Goal: Information Seeking & Learning: Learn about a topic

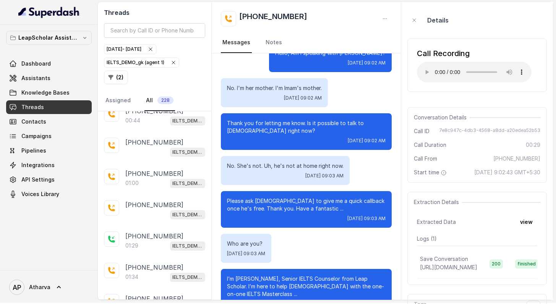
scroll to position [28, 0]
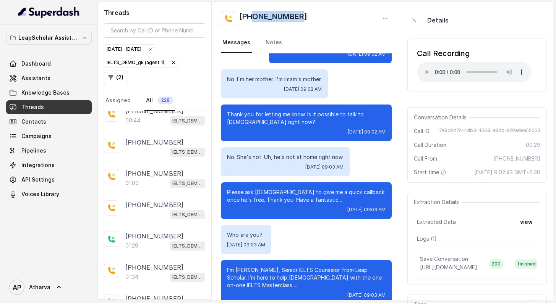
drag, startPoint x: 321, startPoint y: 18, endPoint x: 253, endPoint y: 17, distance: 67.2
click at [253, 17] on div "[PHONE_NUMBER]" at bounding box center [306, 18] width 171 height 15
copy h2 "7053989826"
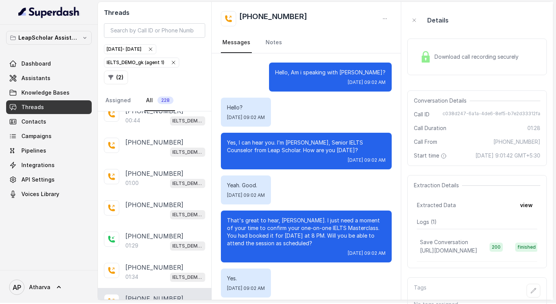
scroll to position [400, 0]
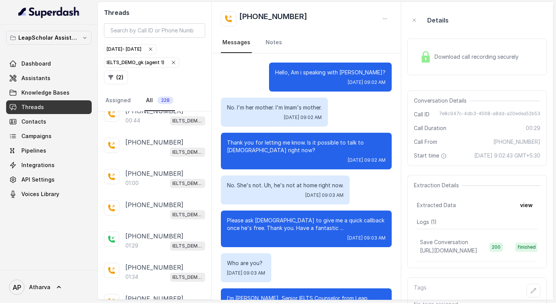
scroll to position [34, 0]
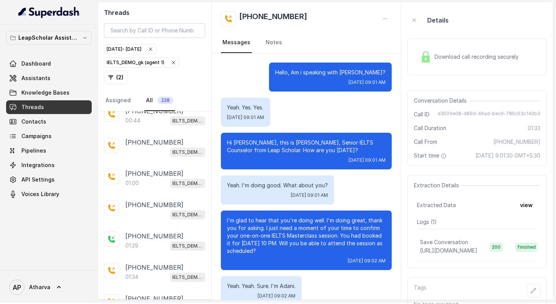
scroll to position [400, 0]
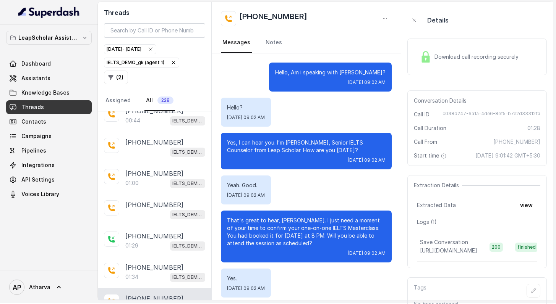
scroll to position [400, 0]
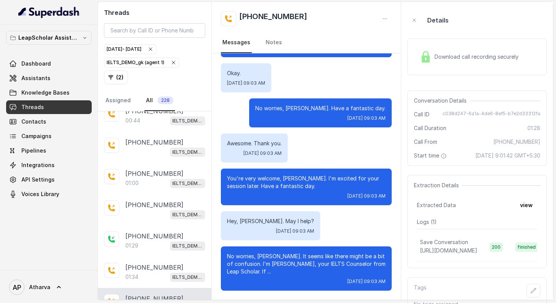
click at [428, 57] on img at bounding box center [425, 56] width 11 height 11
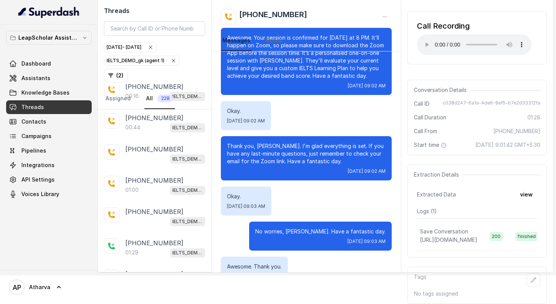
scroll to position [10906, 0]
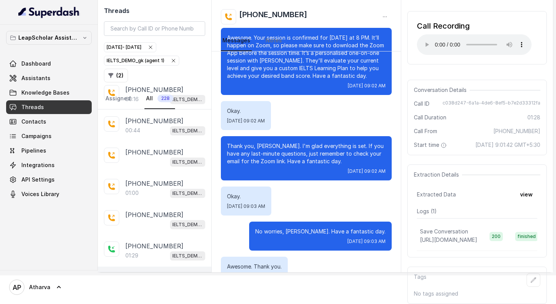
click at [142, 267] on div "[PHONE_NUMBER]:34 IELTS_DEMO_gk (agent 1)" at bounding box center [154, 282] width 113 height 31
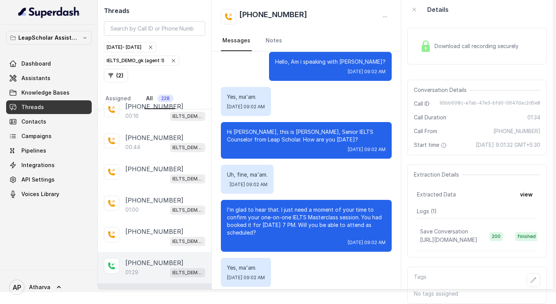
scroll to position [520, 0]
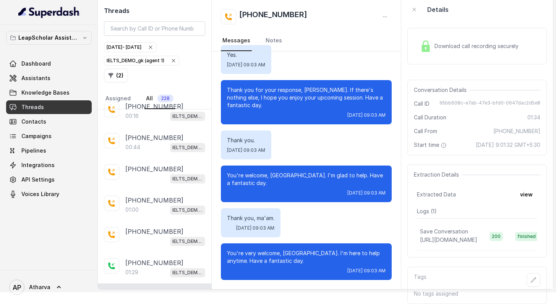
click at [418, 37] on div "Download call recording securely" at bounding box center [469, 46] width 105 height 18
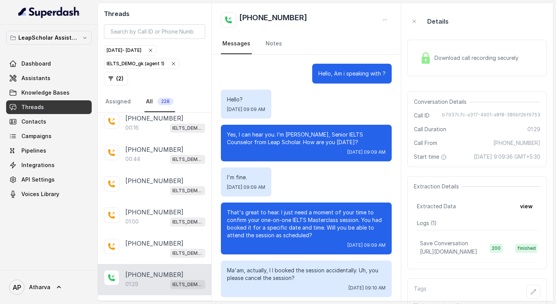
scroll to position [516, 0]
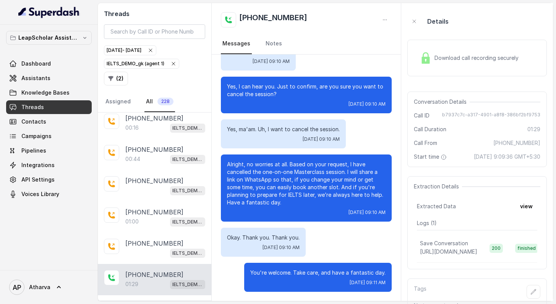
click at [429, 62] on img at bounding box center [425, 57] width 11 height 11
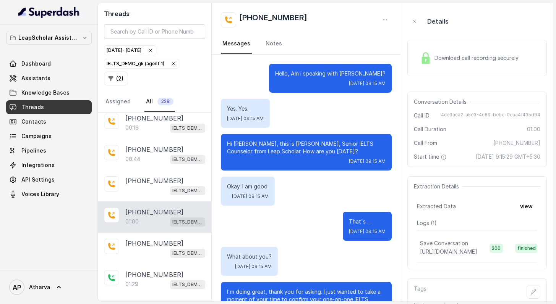
scroll to position [334, 0]
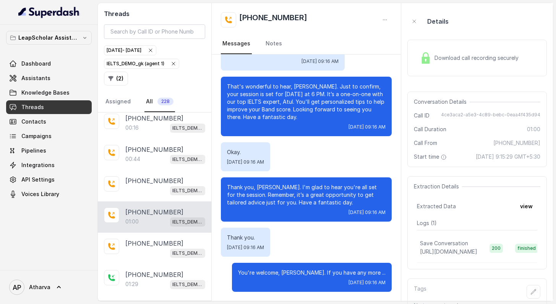
click at [424, 57] on img at bounding box center [425, 57] width 11 height 11
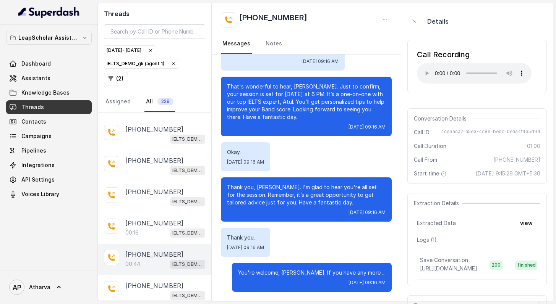
click at [150, 244] on div "[PHONE_NUMBER]:44 IELTS_DEMO_gk (agent 1)" at bounding box center [154, 259] width 113 height 31
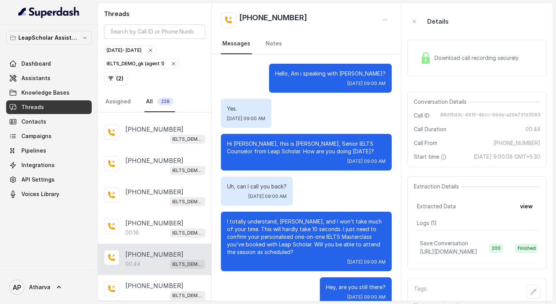
scroll to position [15, 0]
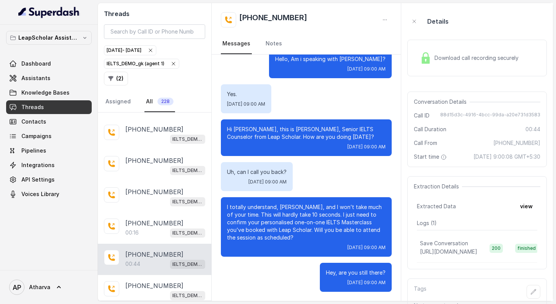
click at [432, 51] on div "Download call recording securely" at bounding box center [469, 58] width 105 height 18
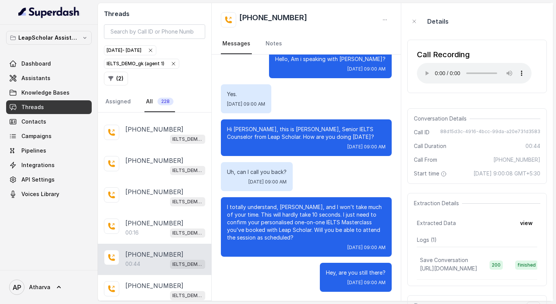
click at [407, 73] on div "Call Recording Your browser does not support the audio element." at bounding box center [476, 66] width 139 height 53
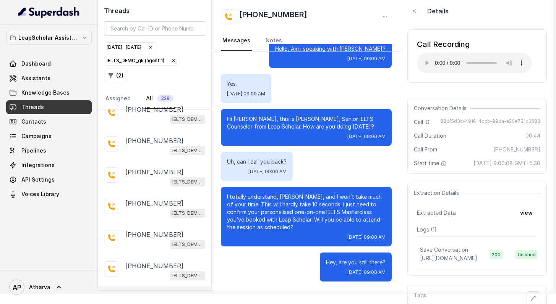
scroll to position [10686, 0]
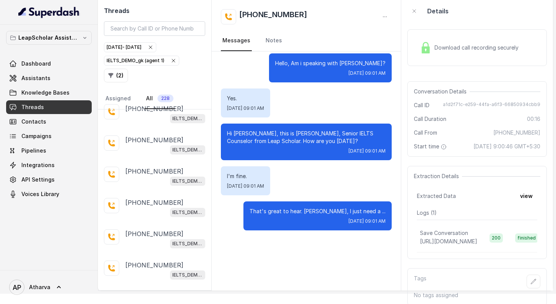
click at [427, 48] on img at bounding box center [425, 47] width 11 height 11
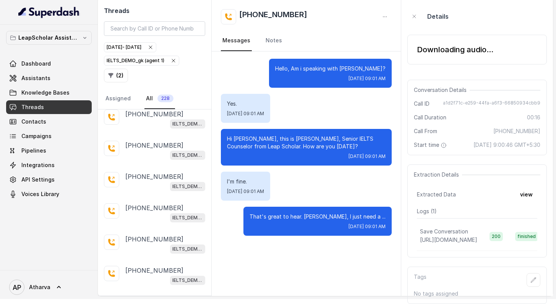
click at [427, 50] on div "Downloading audio..." at bounding box center [476, 50] width 139 height 30
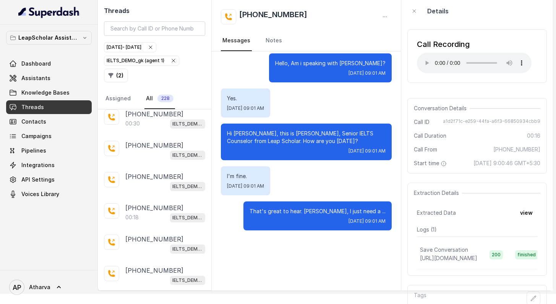
scroll to position [10396, 0]
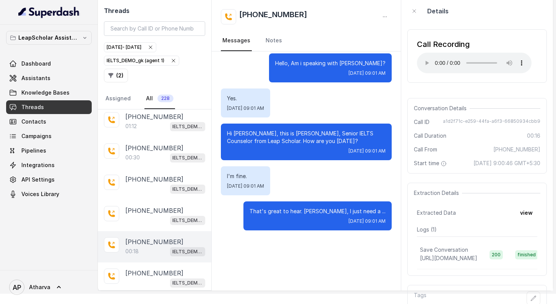
click at [141, 232] on div "[PHONE_NUMBER]:18 IELTS_DEMO_gk (agent 1)" at bounding box center [154, 247] width 113 height 31
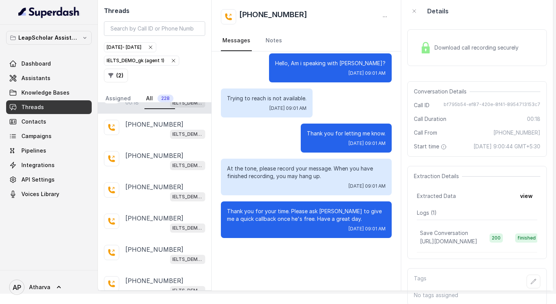
scroll to position [10539, 0]
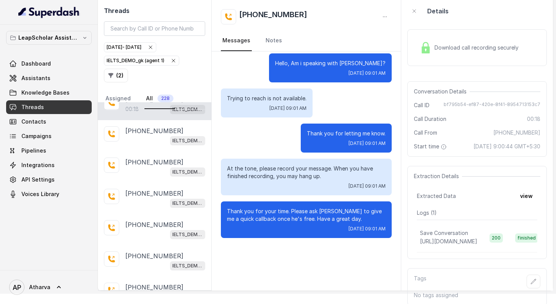
click at [427, 44] on img at bounding box center [425, 47] width 11 height 11
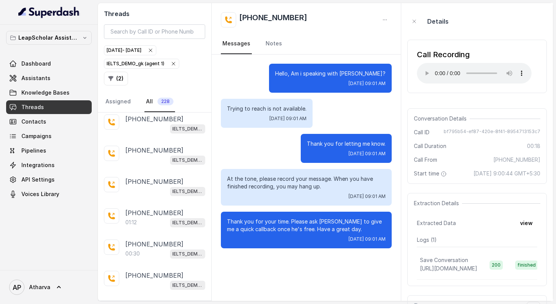
scroll to position [10310, 0]
drag, startPoint x: 305, startPoint y: 14, endPoint x: 254, endPoint y: 13, distance: 51.2
click at [254, 13] on div "[PHONE_NUMBER]" at bounding box center [306, 19] width 171 height 15
copy h2 "7425010251"
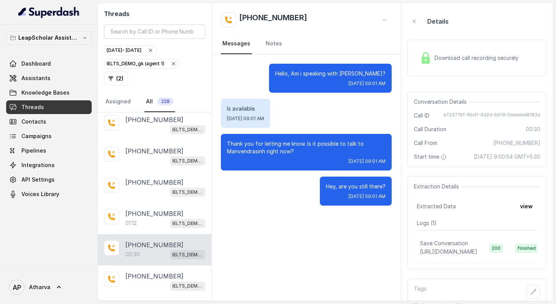
click at [427, 55] on img at bounding box center [425, 57] width 11 height 11
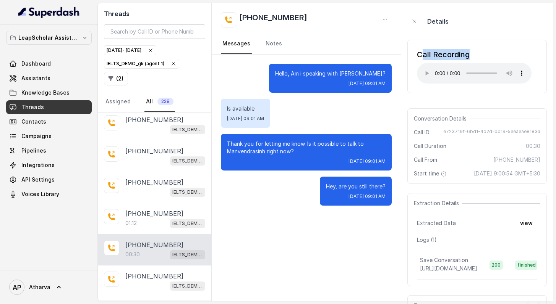
drag, startPoint x: 419, startPoint y: 52, endPoint x: 478, endPoint y: 51, distance: 58.5
click at [478, 51] on div "Call Recording" at bounding box center [474, 54] width 115 height 11
drag, startPoint x: 478, startPoint y: 51, endPoint x: 431, endPoint y: 51, distance: 47.4
click at [431, 51] on div "Call Recording" at bounding box center [474, 54] width 115 height 11
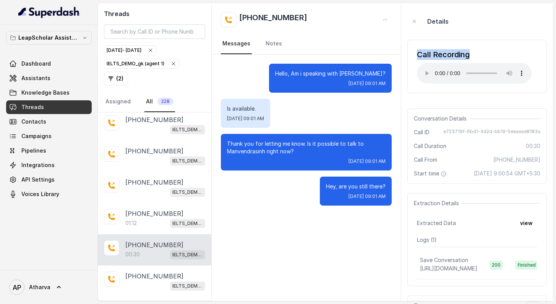
drag, startPoint x: 413, startPoint y: 57, endPoint x: 470, endPoint y: 53, distance: 57.4
click at [471, 53] on div "Call Recording Your browser does not support the audio element." at bounding box center [476, 66] width 139 height 53
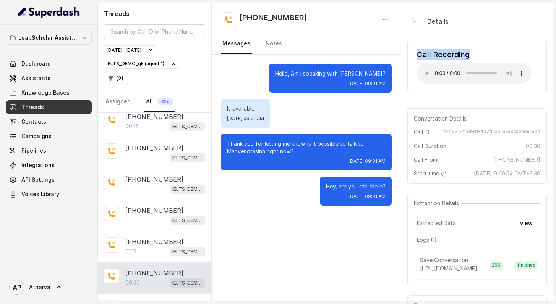
scroll to position [10280, 0]
click at [426, 91] on div "Call Recording Your browser does not support the audio element." at bounding box center [476, 66] width 139 height 53
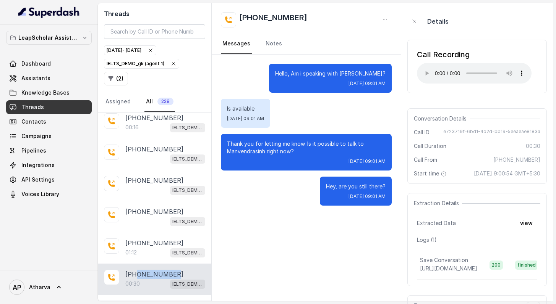
drag, startPoint x: 173, startPoint y: 196, endPoint x: 134, endPoint y: 197, distance: 38.6
click at [253, 197] on div "Hey, are you still there? [DATE] 09:01 AM" at bounding box center [306, 191] width 171 height 29
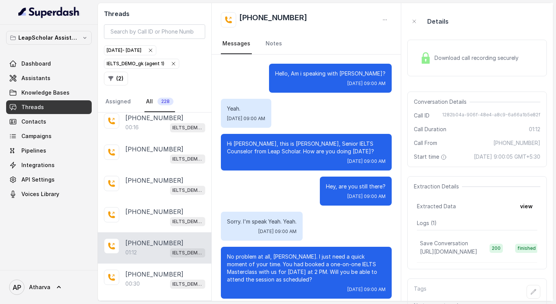
scroll to position [299, 0]
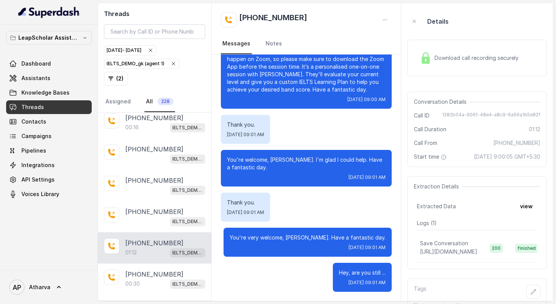
click at [418, 51] on div "Download call recording securely" at bounding box center [469, 58] width 105 height 18
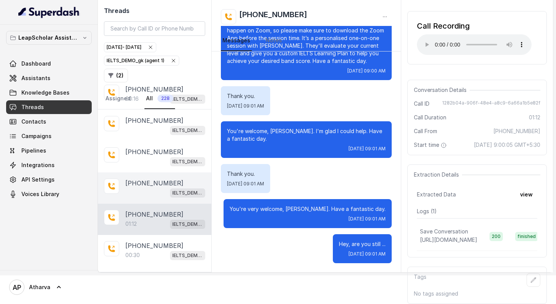
click at [148, 173] on div "[PHONE_NUMBER] IELTS_DEMO_gk (agent 1)" at bounding box center [154, 188] width 113 height 31
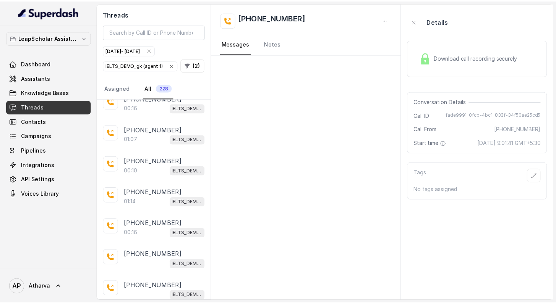
scroll to position [10159, 0]
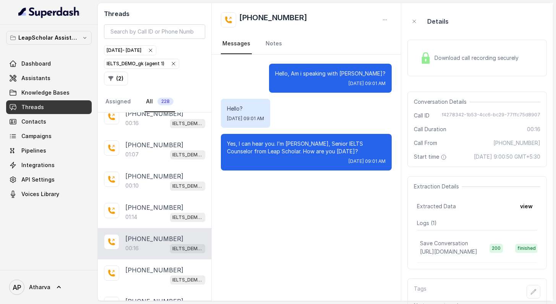
click at [425, 56] on img at bounding box center [425, 57] width 11 height 11
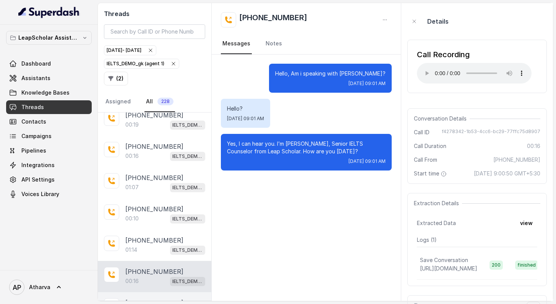
scroll to position [10119, 0]
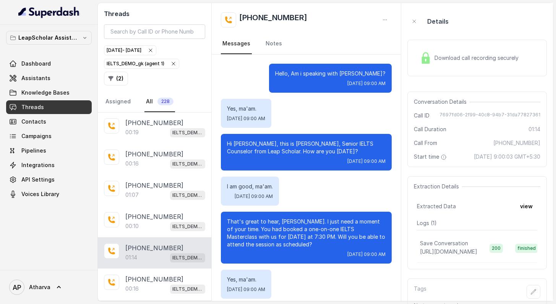
scroll to position [271, 0]
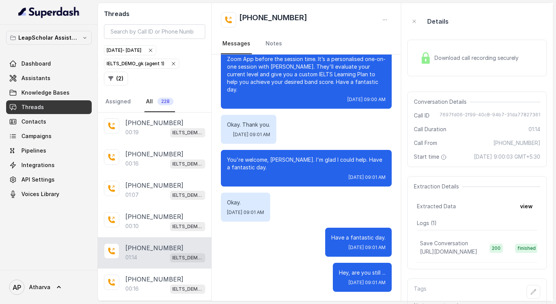
click at [431, 68] on div "Download call recording securely" at bounding box center [476, 58] width 139 height 37
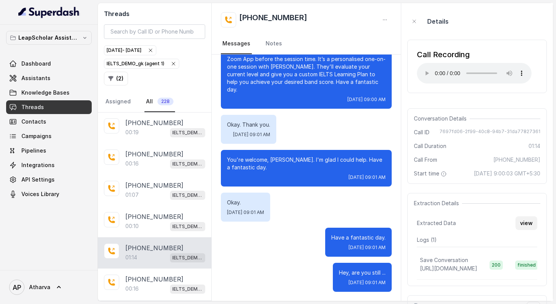
click at [522, 230] on button "view" at bounding box center [526, 224] width 22 height 14
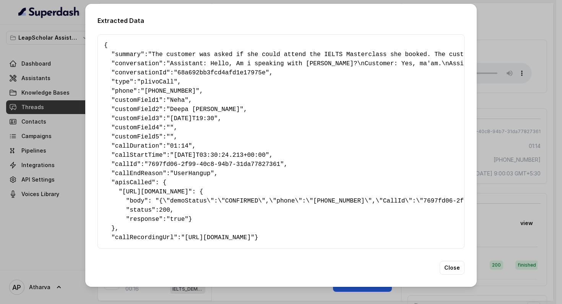
click at [499, 126] on div "Extracted Data { " summary ": "The customer was asked if she could attend the I…" at bounding box center [281, 152] width 562 height 304
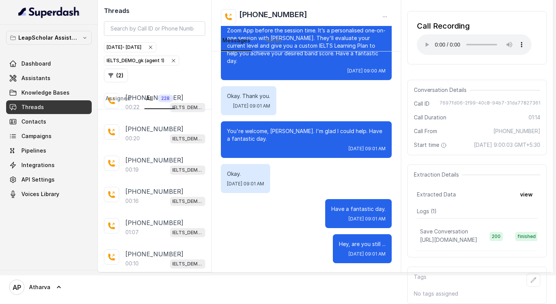
scroll to position [48, 0]
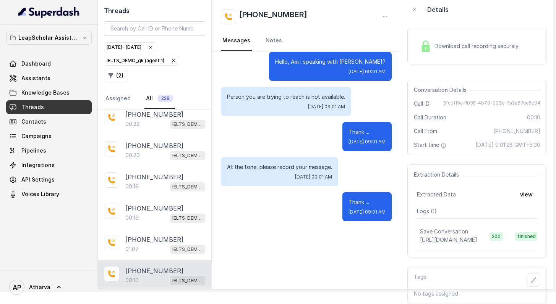
scroll to position [31, 0]
click at [427, 40] on img at bounding box center [425, 45] width 11 height 11
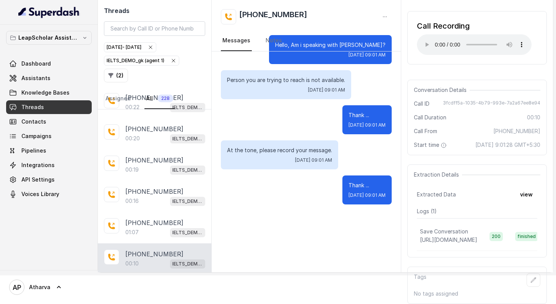
scroll to position [0, 0]
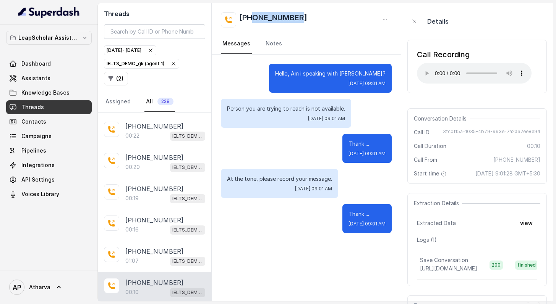
drag, startPoint x: 309, startPoint y: 18, endPoint x: 253, endPoint y: 18, distance: 55.8
click at [253, 17] on div "[PHONE_NUMBER]" at bounding box center [306, 19] width 171 height 15
copy h2 "9099308984"
click at [55, 291] on icon at bounding box center [59, 288] width 8 height 8
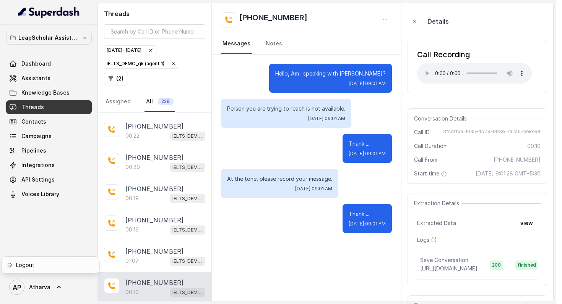
click at [142, 167] on div "LeapScholar Assistant Dashboard Assistants Knowledge Bases Threads Contacts Cam…" at bounding box center [278, 152] width 556 height 304
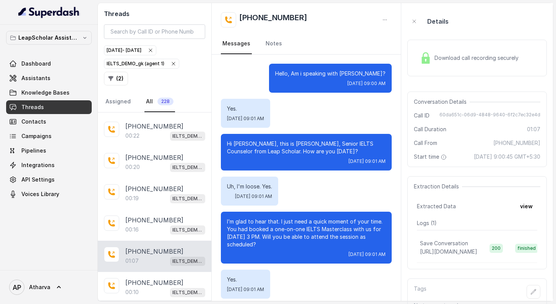
scroll to position [236, 0]
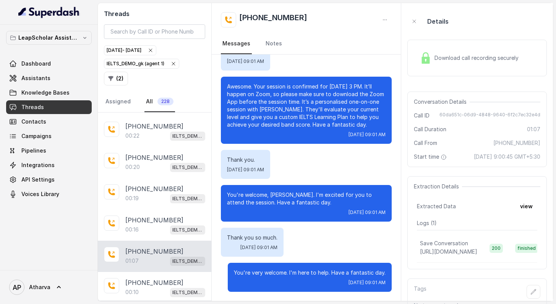
click at [437, 60] on span "Download call recording securely" at bounding box center [477, 58] width 87 height 8
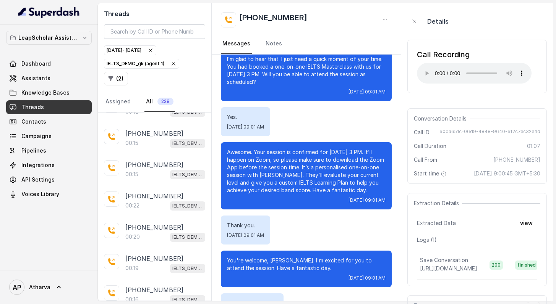
scroll to position [167, 0]
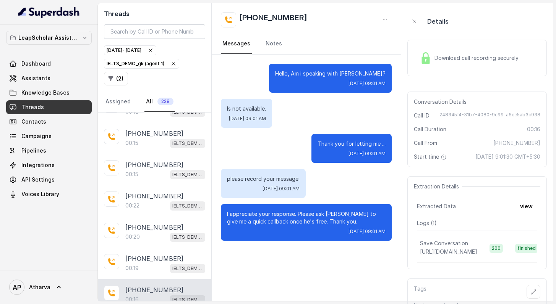
click at [432, 65] on div "Download call recording securely" at bounding box center [469, 58] width 105 height 18
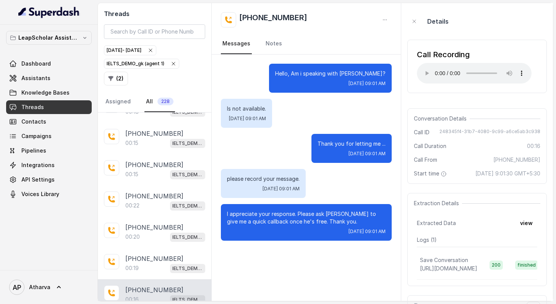
click at [427, 61] on div "Call Recording Your browser does not support the audio element." at bounding box center [474, 66] width 115 height 34
click at [433, 52] on div "Call Recording" at bounding box center [474, 54] width 115 height 11
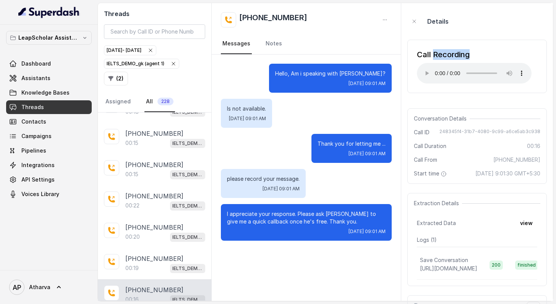
click at [433, 52] on div "Call Recording" at bounding box center [474, 54] width 115 height 11
click at [317, 42] on nav "Messages Notes" at bounding box center [306, 44] width 171 height 21
click at [427, 52] on div "Call Recording" at bounding box center [474, 54] width 115 height 11
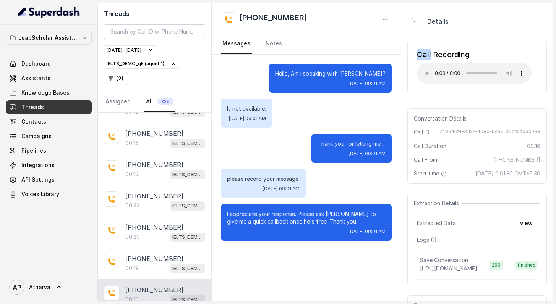
click at [427, 52] on div "Call Recording" at bounding box center [474, 54] width 115 height 11
click at [426, 41] on div "Call Recording Your browser does not support the audio element." at bounding box center [476, 66] width 139 height 53
click at [447, 48] on div "Call Recording Your browser does not support the audio element." at bounding box center [476, 66] width 139 height 53
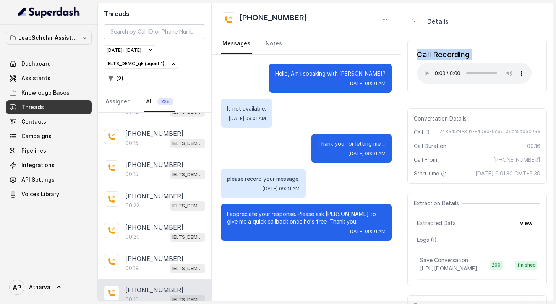
drag, startPoint x: 447, startPoint y: 48, endPoint x: 445, endPoint y: 57, distance: 9.1
click at [445, 57] on div "Call Recording Your browser does not support the audio element." at bounding box center [476, 66] width 139 height 53
drag, startPoint x: 445, startPoint y: 57, endPoint x: 445, endPoint y: 52, distance: 5.3
click at [469, 54] on div "Call Recording" at bounding box center [474, 54] width 115 height 11
drag, startPoint x: 469, startPoint y: 54, endPoint x: 411, endPoint y: 53, distance: 57.7
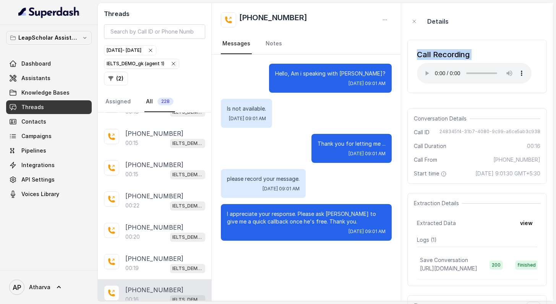
click at [411, 53] on div "Call Recording Your browser does not support the audio element." at bounding box center [476, 66] width 139 height 53
drag, startPoint x: 411, startPoint y: 53, endPoint x: 465, endPoint y: 52, distance: 53.5
click at [465, 52] on div "Call Recording Your browser does not support the audio element." at bounding box center [476, 66] width 139 height 53
drag, startPoint x: 465, startPoint y: 52, endPoint x: 316, endPoint y: 2, distance: 156.7
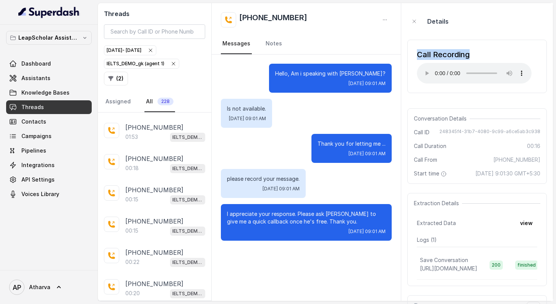
click at [419, 58] on div "Call Recording" at bounding box center [474, 54] width 115 height 11
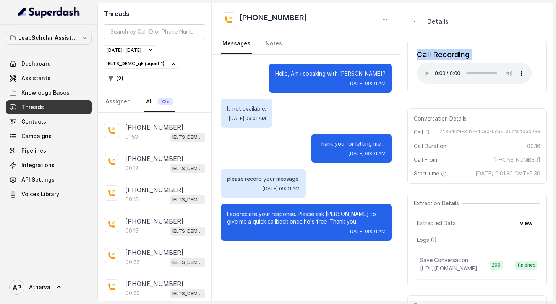
drag, startPoint x: 419, startPoint y: 58, endPoint x: 433, endPoint y: 48, distance: 17.4
click at [433, 48] on div "Call Recording Your browser does not support the audio element." at bounding box center [476, 66] width 139 height 53
click at [433, 56] on div "Call Recording" at bounding box center [474, 54] width 115 height 11
click at [398, 62] on div "Hello, Am i speaking with [PERSON_NAME]? [DATE] 09:01 AM Is not available. [DAT…" at bounding box center [306, 153] width 189 height 196
click at [418, 53] on div "Call Recording" at bounding box center [474, 54] width 115 height 11
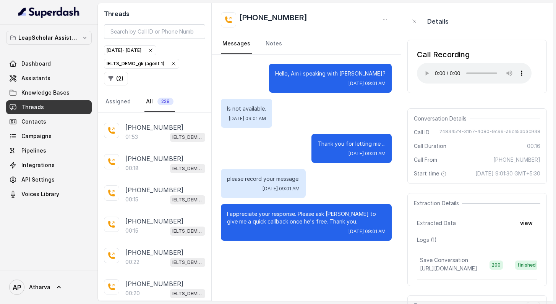
click at [418, 53] on div "Call Recording" at bounding box center [474, 54] width 115 height 11
drag, startPoint x: 418, startPoint y: 53, endPoint x: 418, endPoint y: 47, distance: 6.1
click at [418, 47] on div "Call Recording Your browser does not support the audio element." at bounding box center [476, 66] width 139 height 53
click at [421, 52] on div "Call Recording" at bounding box center [474, 54] width 115 height 11
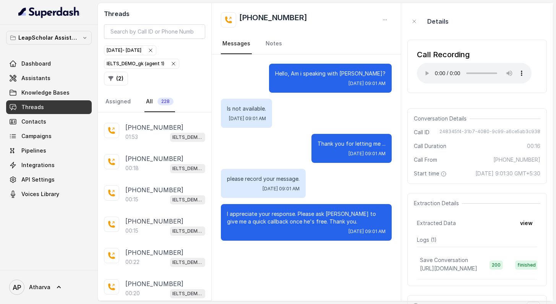
click at [421, 52] on div "Call Recording" at bounding box center [474, 54] width 115 height 11
drag, startPoint x: 421, startPoint y: 52, endPoint x: 423, endPoint y: 39, distance: 13.5
click at [423, 39] on div "Call Recording Your browser does not support the audio element." at bounding box center [476, 67] width 139 height 66
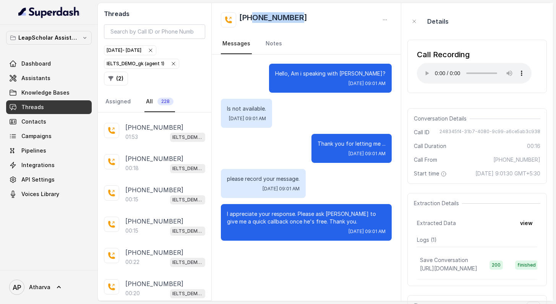
drag, startPoint x: 311, startPoint y: 21, endPoint x: 253, endPoint y: 18, distance: 57.4
click at [253, 18] on div "[PHONE_NUMBER]" at bounding box center [306, 19] width 171 height 15
copy h2 "9566660050"
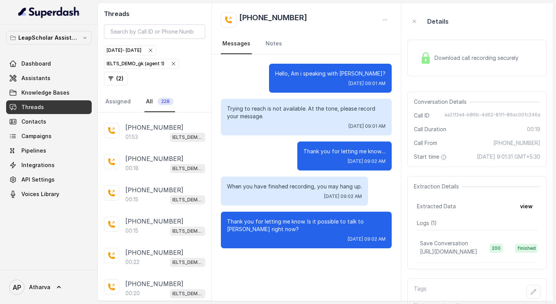
click at [420, 52] on div "Download call recording securely" at bounding box center [469, 58] width 105 height 18
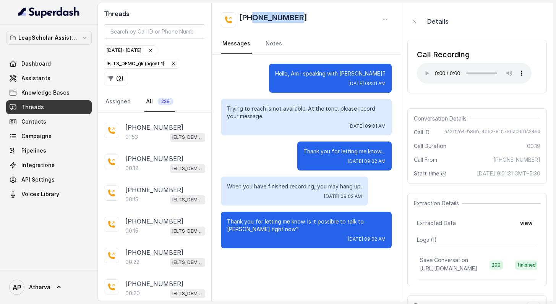
drag, startPoint x: 304, startPoint y: 17, endPoint x: 253, endPoint y: 17, distance: 51.6
click at [253, 17] on div "[PHONE_NUMBER]" at bounding box center [306, 19] width 171 height 15
copy h2 "6000708518"
click at [162, 274] on div "[PHONE_NUMBER]:20 IELTS_DEMO_gk (agent 1)" at bounding box center [154, 289] width 113 height 31
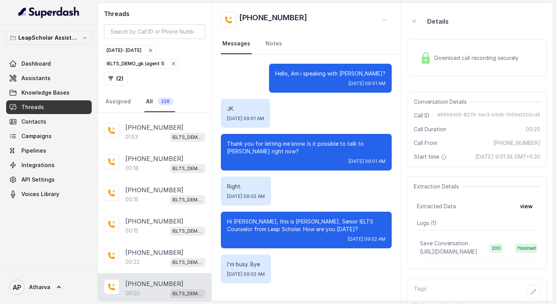
click at [429, 63] on img at bounding box center [425, 57] width 11 height 11
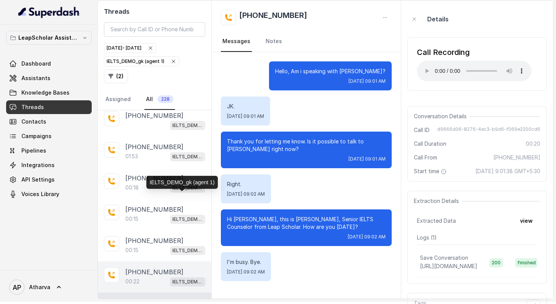
scroll to position [11466, 0]
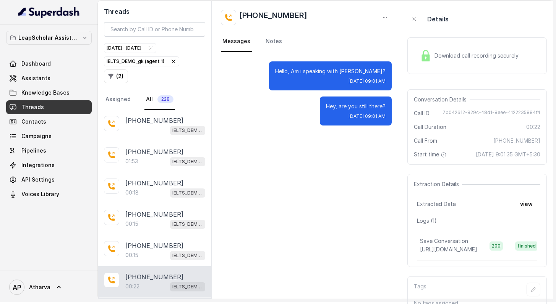
click at [427, 57] on img at bounding box center [425, 55] width 11 height 11
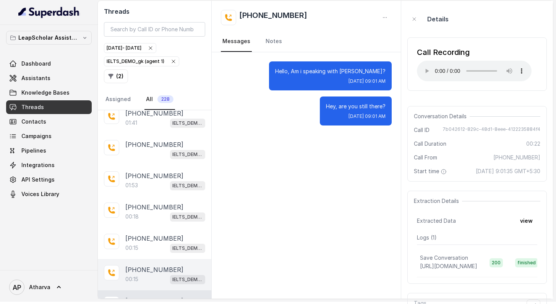
scroll to position [11441, 0]
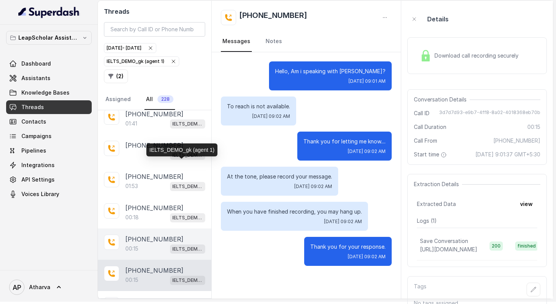
click at [175, 246] on p "IELTS_DEMO_gk (agent 1)" at bounding box center [187, 250] width 31 height 8
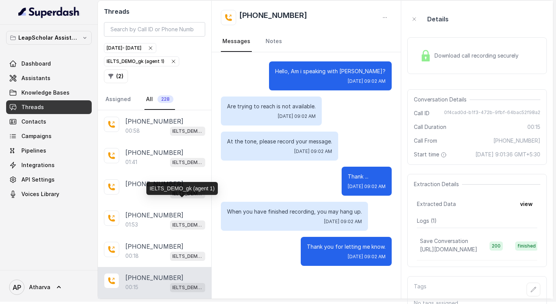
scroll to position [11399, 0]
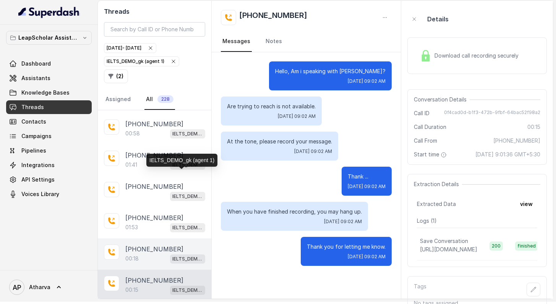
click at [172, 256] on p "IELTS_DEMO_gk (agent 1)" at bounding box center [187, 260] width 31 height 8
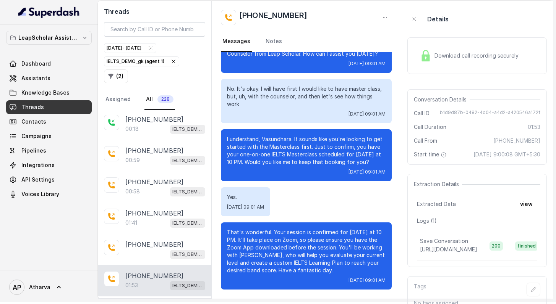
scroll to position [11341, 0]
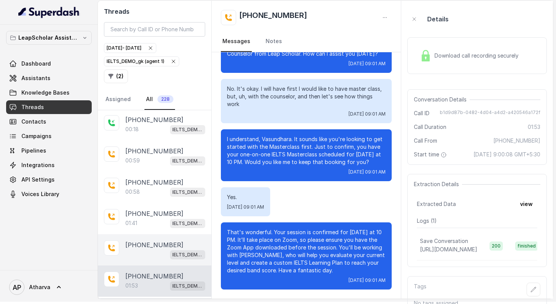
click at [164, 235] on div "[PHONE_NUMBER] IELTS_DEMO_gk (agent 1)" at bounding box center [154, 250] width 113 height 31
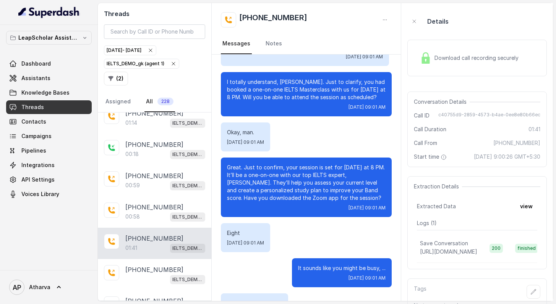
scroll to position [212, 0]
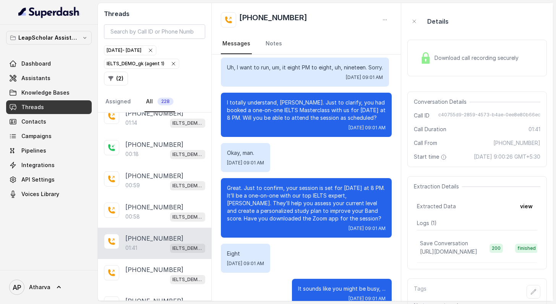
click at [429, 56] on img at bounding box center [425, 57] width 11 height 11
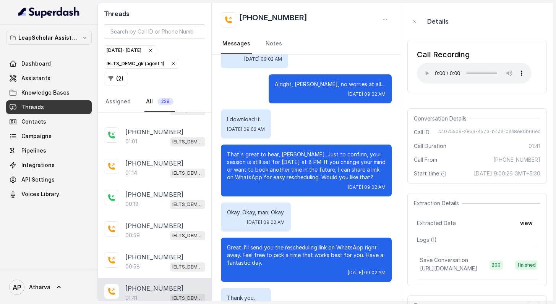
scroll to position [490, 0]
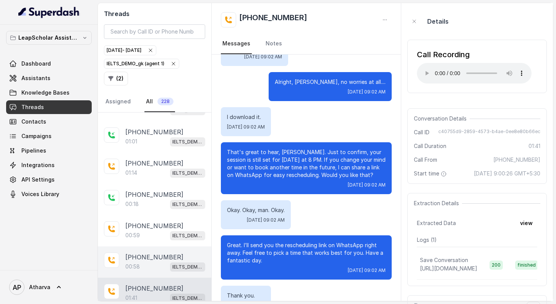
click at [136, 247] on div "[PHONE_NUMBER]:58 IELTS_DEMO_gk (agent 1)" at bounding box center [154, 262] width 113 height 31
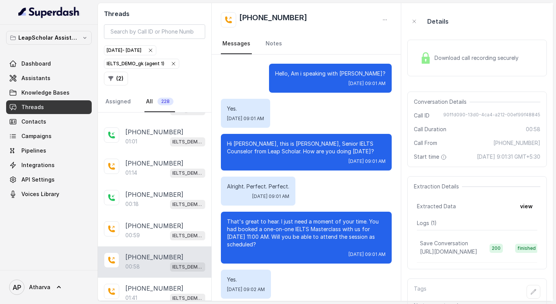
scroll to position [123, 0]
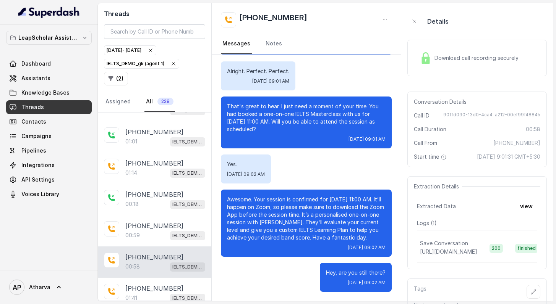
click at [424, 51] on div "Download call recording securely" at bounding box center [469, 58] width 105 height 18
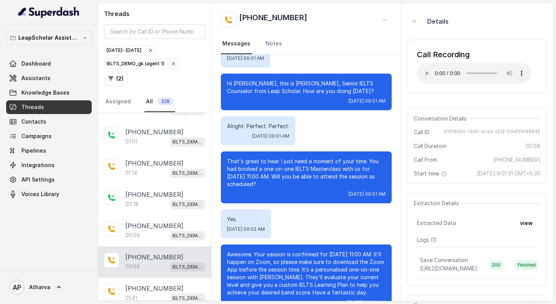
scroll to position [75, 0]
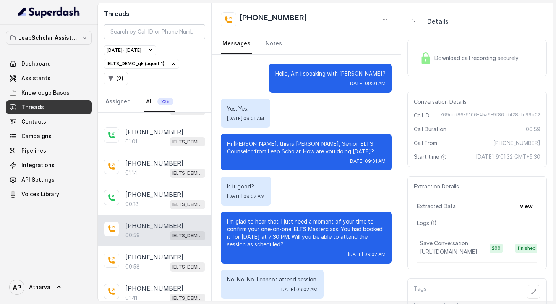
click at [439, 56] on span "Download call recording securely" at bounding box center [477, 58] width 87 height 8
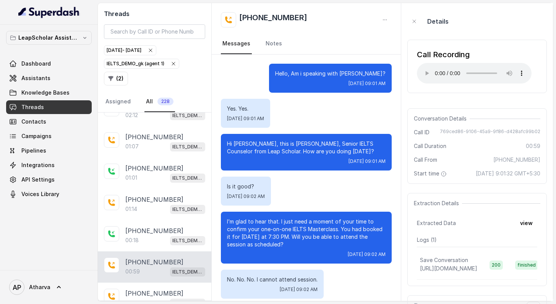
scroll to position [11218, 0]
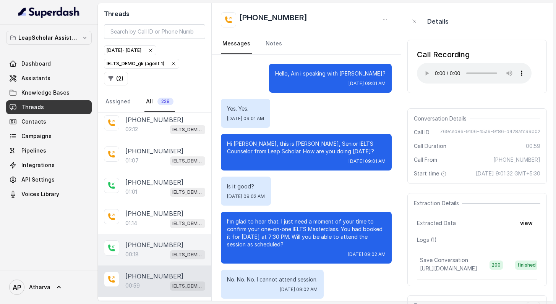
click at [144, 235] on div "[PHONE_NUMBER]:18 IELTS_DEMO_gk (agent 1)" at bounding box center [154, 250] width 113 height 31
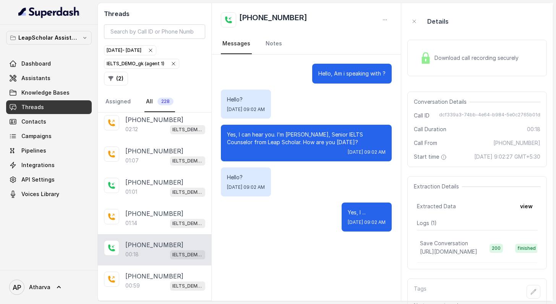
click at [419, 65] on div "Download call recording securely" at bounding box center [469, 58] width 105 height 18
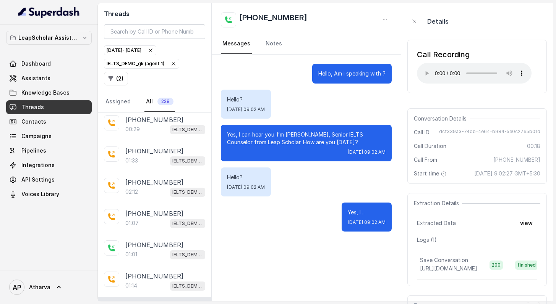
scroll to position [7765, 0]
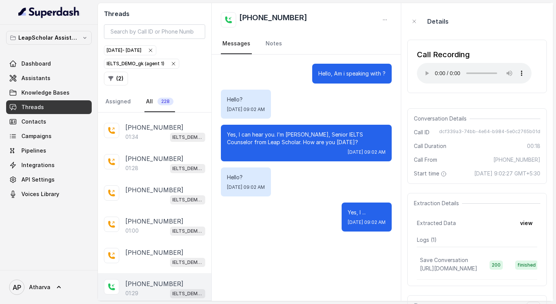
click at [139, 101] on p "[PHONE_NUMBER]" at bounding box center [154, 96] width 58 height 9
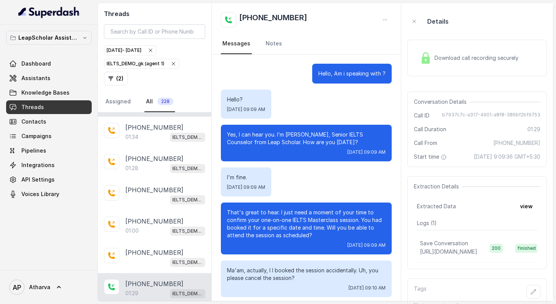
scroll to position [516, 0]
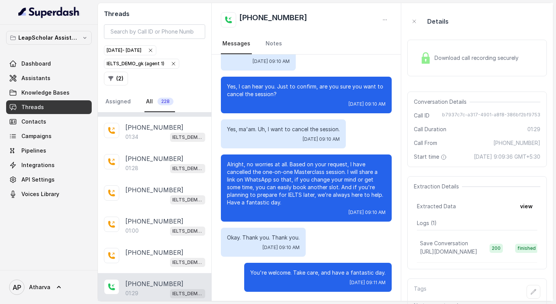
click at [442, 58] on span "Download call recording securely" at bounding box center [477, 58] width 87 height 8
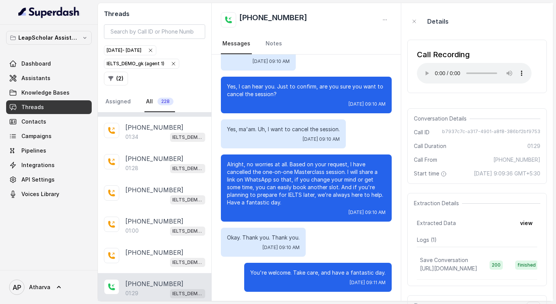
drag, startPoint x: 310, startPoint y: 11, endPoint x: 260, endPoint y: 11, distance: 50.0
click at [260, 11] on div "[PHONE_NUMBER] Messages Notes" at bounding box center [306, 29] width 189 height 52
drag, startPoint x: 252, startPoint y: 15, endPoint x: 313, endPoint y: 17, distance: 61.5
click at [314, 17] on div "[PHONE_NUMBER]" at bounding box center [306, 19] width 171 height 15
drag, startPoint x: 372, startPoint y: 22, endPoint x: 253, endPoint y: 18, distance: 118.5
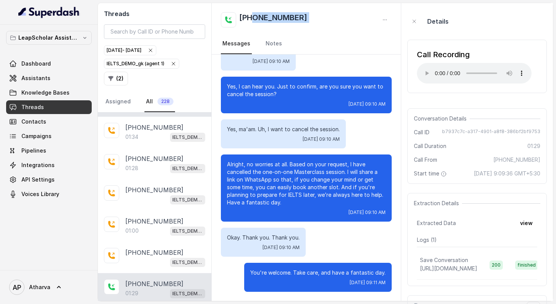
click at [253, 18] on div "[PHONE_NUMBER]" at bounding box center [306, 19] width 171 height 15
click at [303, 139] on span "[DATE] 09:10 AM" at bounding box center [321, 139] width 37 height 6
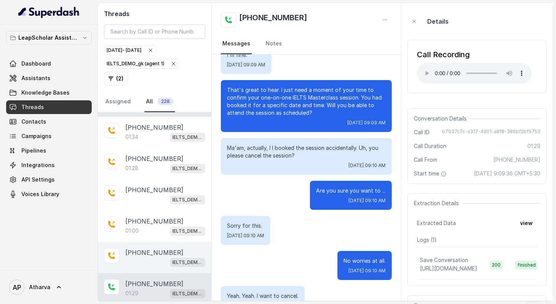
scroll to position [7721, 0]
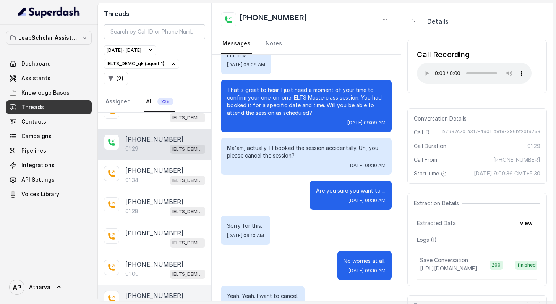
click at [153, 91] on div "01:00 IELTS_DEMO_gk (agent 1)" at bounding box center [165, 86] width 80 height 10
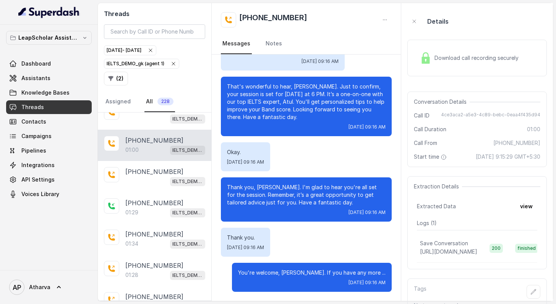
scroll to position [7657, 0]
click at [435, 59] on span "Download call recording securely" at bounding box center [477, 58] width 87 height 8
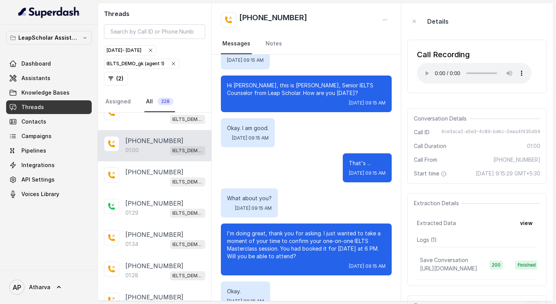
scroll to position [0, 0]
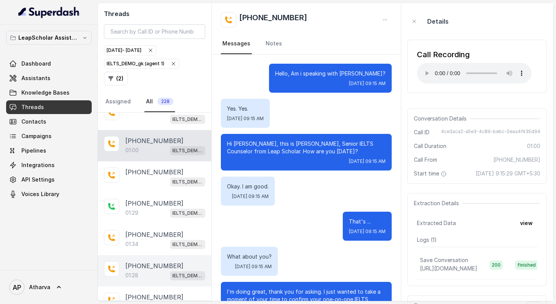
click at [147, 262] on p "[PHONE_NUMBER]" at bounding box center [154, 266] width 58 height 9
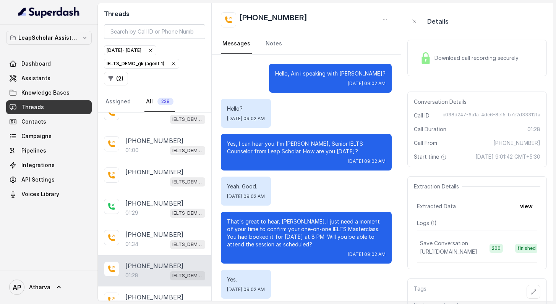
scroll to position [400, 0]
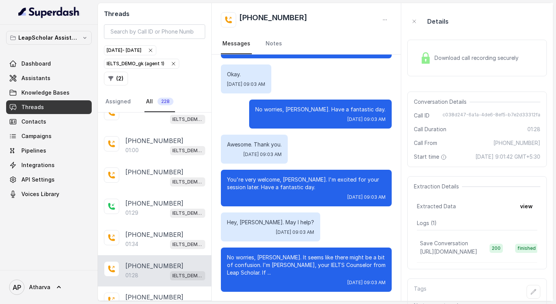
click at [425, 60] on img at bounding box center [425, 57] width 11 height 11
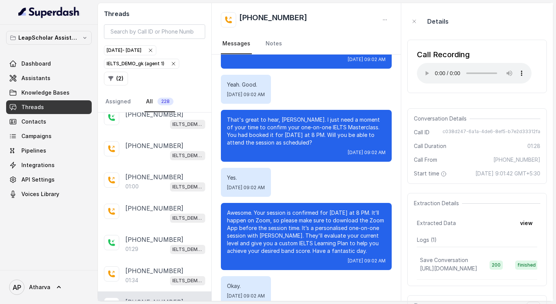
scroll to position [0, 0]
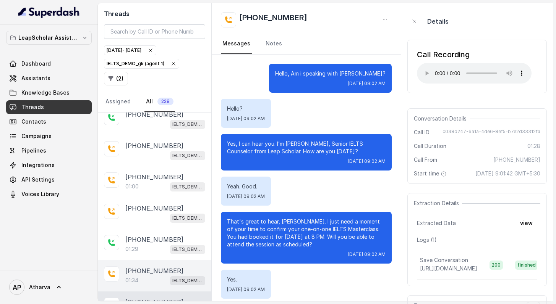
click at [123, 261] on div "[PHONE_NUMBER]:34 IELTS_DEMO_gk (agent 1)" at bounding box center [154, 276] width 113 height 31
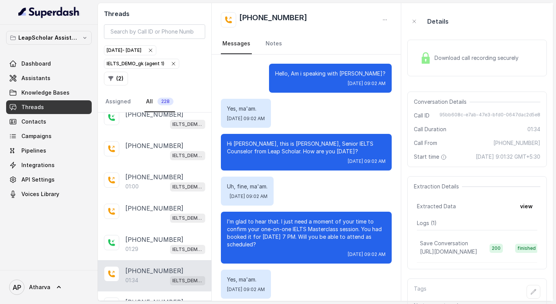
scroll to position [520, 0]
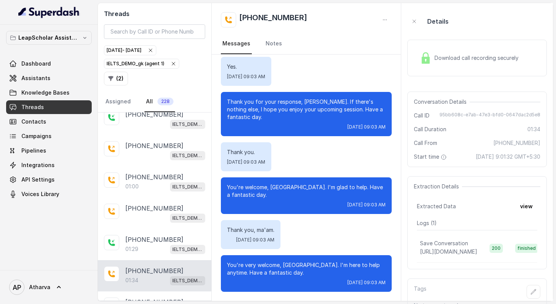
click at [425, 62] on img at bounding box center [425, 57] width 11 height 11
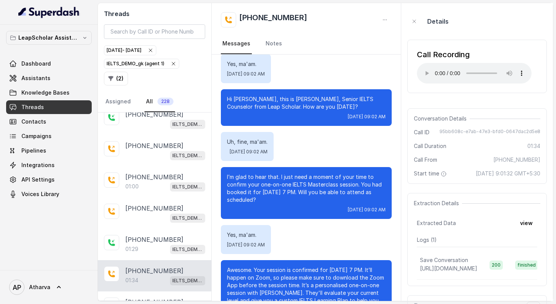
scroll to position [61, 0]
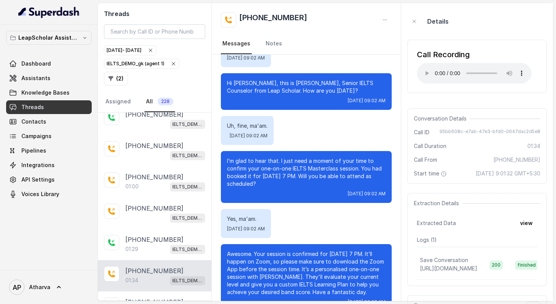
click at [255, 167] on p "I’m glad to hear that. I just need a moment of your time to confirm your one-on…" at bounding box center [306, 172] width 159 height 31
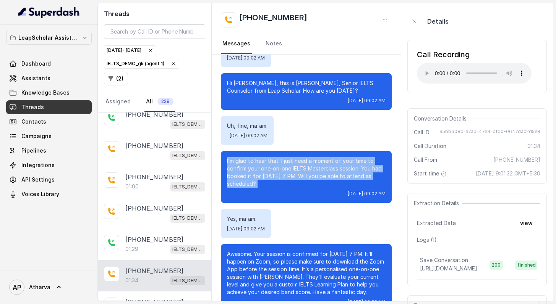
click at [255, 167] on p "I’m glad to hear that. I just need a moment of your time to confirm your one-on…" at bounding box center [306, 172] width 159 height 31
drag, startPoint x: 255, startPoint y: 167, endPoint x: 293, endPoint y: 167, distance: 38.2
click at [293, 168] on p "I’m glad to hear that. I just need a moment of your time to confirm your one-on…" at bounding box center [306, 172] width 159 height 31
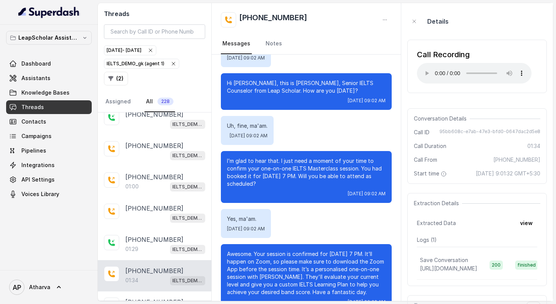
drag, startPoint x: 293, startPoint y: 167, endPoint x: 306, endPoint y: 188, distance: 24.2
click at [306, 189] on div "I’m glad to hear that. I just need a moment of your time to confirm your one-on…" at bounding box center [306, 177] width 171 height 52
click at [306, 188] on div "I’m glad to hear that. I just need a moment of your time to confirm your one-on…" at bounding box center [306, 177] width 171 height 52
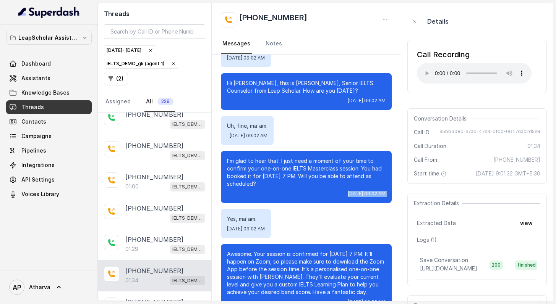
click at [288, 187] on p "I’m glad to hear that. I just need a moment of your time to confirm your one-on…" at bounding box center [306, 172] width 159 height 31
drag, startPoint x: 278, startPoint y: 183, endPoint x: 225, endPoint y: 173, distance: 53.3
click at [225, 173] on div "I’m glad to hear that. I just need a moment of your time to confirm your one-on…" at bounding box center [306, 177] width 171 height 52
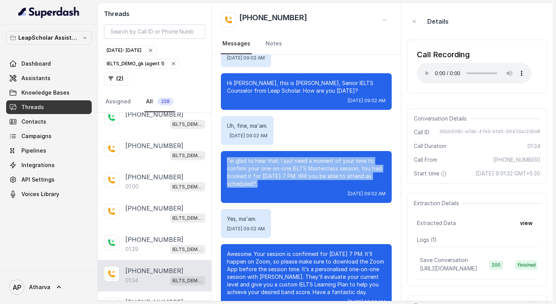
drag, startPoint x: 225, startPoint y: 157, endPoint x: 286, endPoint y: 188, distance: 68.3
click at [286, 188] on div "I’m glad to hear that. I just need a moment of your time to confirm your one-on…" at bounding box center [306, 177] width 171 height 52
drag, startPoint x: 277, startPoint y: 196, endPoint x: 275, endPoint y: 158, distance: 37.9
click at [275, 158] on div "I’m glad to hear that. I just need a moment of your time to confirm your one-on…" at bounding box center [306, 177] width 171 height 52
click at [275, 158] on p "I’m glad to hear that. I just need a moment of your time to confirm your one-on…" at bounding box center [306, 172] width 159 height 31
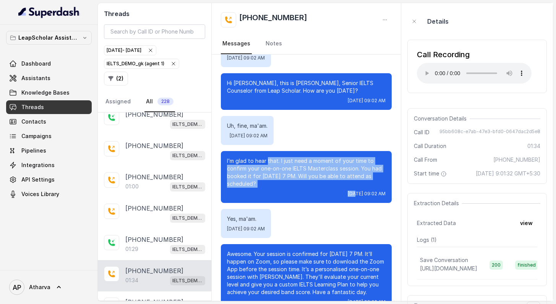
drag, startPoint x: 275, startPoint y: 158, endPoint x: 292, endPoint y: 189, distance: 35.7
click at [292, 189] on div "I’m glad to hear that. I just need a moment of your time to confirm your one-on…" at bounding box center [306, 177] width 171 height 52
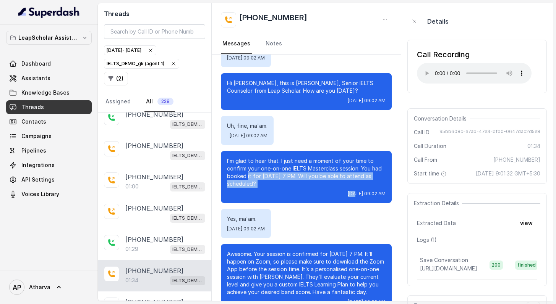
drag, startPoint x: 292, startPoint y: 189, endPoint x: 255, endPoint y: 176, distance: 39.3
click at [259, 179] on div "I’m glad to hear that. I just need a moment of your time to confirm your one-on…" at bounding box center [306, 177] width 171 height 52
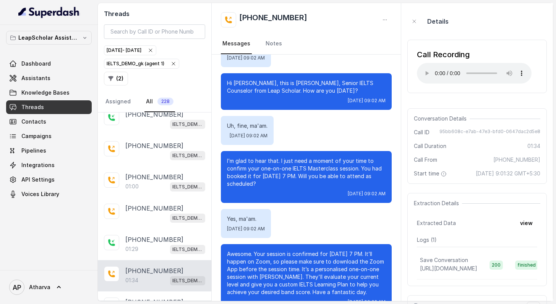
drag, startPoint x: 255, startPoint y: 176, endPoint x: 228, endPoint y: 159, distance: 32.1
click at [227, 159] on p "I’m glad to hear that. I just need a moment of your time to confirm your one-on…" at bounding box center [306, 172] width 159 height 31
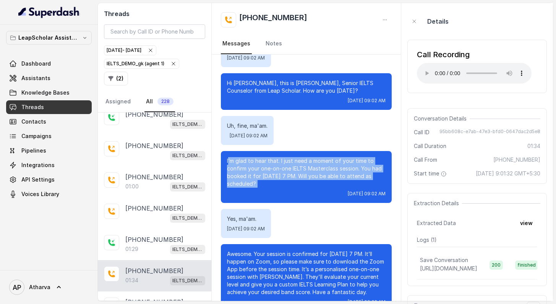
drag, startPoint x: 228, startPoint y: 159, endPoint x: 295, endPoint y: 190, distance: 73.7
click at [295, 190] on div "I’m glad to hear that. I just need a moment of your time to confirm your one-on…" at bounding box center [306, 177] width 171 height 52
drag, startPoint x: 295, startPoint y: 190, endPoint x: 227, endPoint y: 159, distance: 75.0
click at [226, 159] on div "I’m glad to hear that. I just need a moment of your time to confirm your one-on…" at bounding box center [306, 177] width 171 height 52
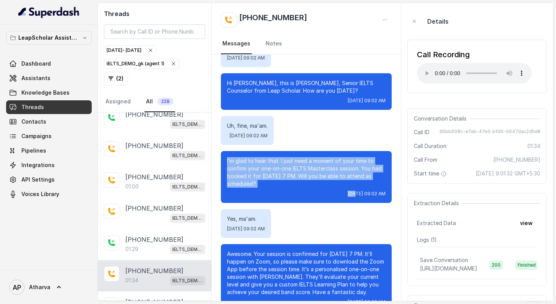
drag, startPoint x: 227, startPoint y: 159, endPoint x: 233, endPoint y: 159, distance: 6.9
click at [287, 185] on p "I’m glad to hear that. I just need a moment of your time to confirm your one-on…" at bounding box center [306, 172] width 159 height 31
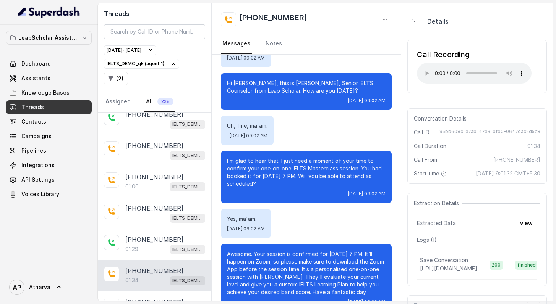
click at [287, 185] on p "I’m glad to hear that. I just need a moment of your time to confirm your one-on…" at bounding box center [306, 172] width 159 height 31
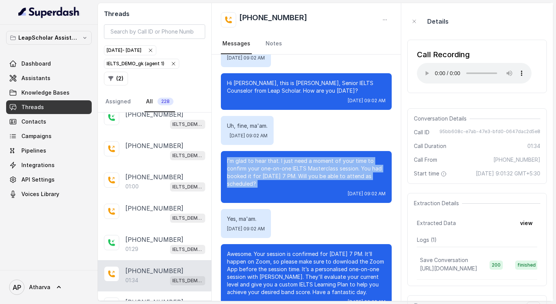
drag, startPoint x: 287, startPoint y: 185, endPoint x: 268, endPoint y: 180, distance: 19.6
click at [268, 180] on p "I’m glad to hear that. I just need a moment of your time to confirm your one-on…" at bounding box center [306, 172] width 159 height 31
drag, startPoint x: 255, startPoint y: 183, endPoint x: 264, endPoint y: 131, distance: 52.3
click at [253, 164] on p "I’m glad to hear that. I just need a moment of your time to confirm your one-on…" at bounding box center [306, 172] width 159 height 31
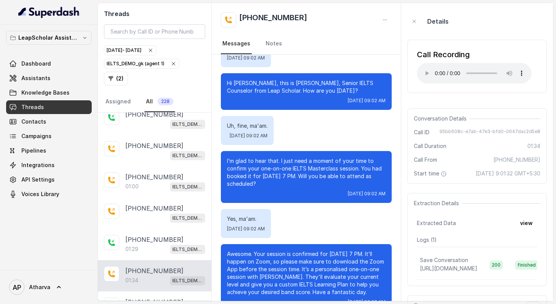
click at [253, 164] on p "I’m glad to hear that. I just need a moment of your time to confirm your one-on…" at bounding box center [306, 172] width 159 height 31
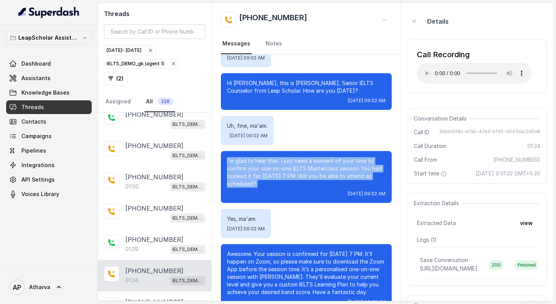
click at [253, 164] on p "I’m glad to hear that. I just need a moment of your time to confirm your one-on…" at bounding box center [306, 172] width 159 height 31
drag, startPoint x: 253, startPoint y: 164, endPoint x: 253, endPoint y: 129, distance: 35.1
click at [253, 167] on p "I’m glad to hear that. I just need a moment of your time to confirm your one-on…" at bounding box center [306, 172] width 159 height 31
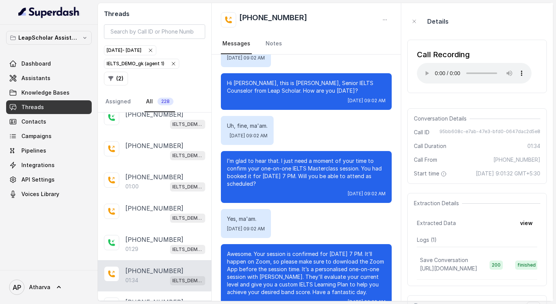
click at [261, 182] on p "I’m glad to hear that. I just need a moment of your time to confirm your one-on…" at bounding box center [306, 172] width 159 height 31
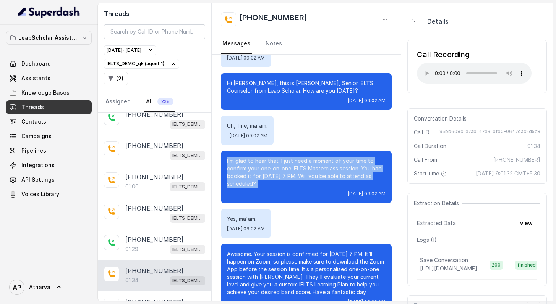
click at [261, 182] on p "I’m glad to hear that. I just need a moment of your time to confirm your one-on…" at bounding box center [306, 172] width 159 height 31
drag, startPoint x: 261, startPoint y: 182, endPoint x: 277, endPoint y: 155, distance: 30.8
click at [277, 155] on div "I’m glad to hear that. I just need a moment of your time to confirm your one-on…" at bounding box center [306, 177] width 171 height 52
drag, startPoint x: 244, startPoint y: 179, endPoint x: 224, endPoint y: 164, distance: 25.6
click at [224, 164] on div "I’m glad to hear that. I just need a moment of your time to confirm your one-on…" at bounding box center [306, 177] width 171 height 52
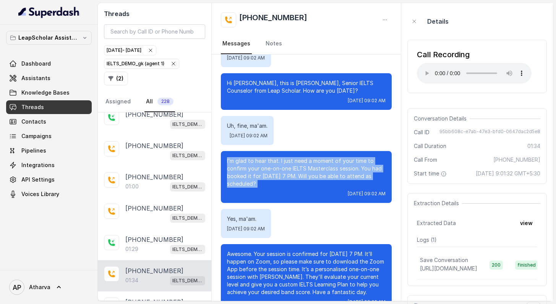
click at [243, 170] on p "I’m glad to hear that. I just need a moment of your time to confirm your one-on…" at bounding box center [306, 172] width 159 height 31
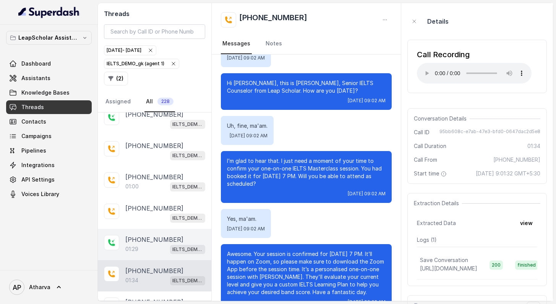
click at [148, 244] on div "01:29 IELTS_DEMO_gk (agent 1)" at bounding box center [165, 249] width 80 height 10
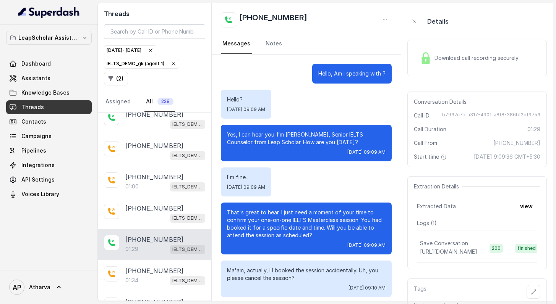
scroll to position [516, 0]
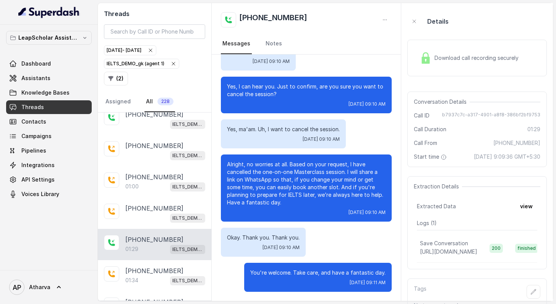
click at [419, 58] on div "Download call recording securely" at bounding box center [469, 58] width 105 height 18
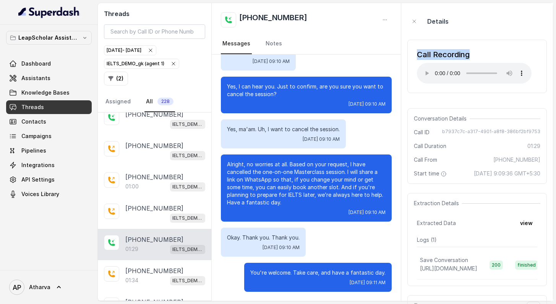
drag, startPoint x: 415, startPoint y: 53, endPoint x: 476, endPoint y: 52, distance: 60.7
click at [476, 52] on div "Call Recording Your browser does not support the audio element." at bounding box center [476, 66] width 139 height 53
click at [442, 42] on div "Call Recording Your browser does not support the audio element." at bounding box center [476, 66] width 139 height 53
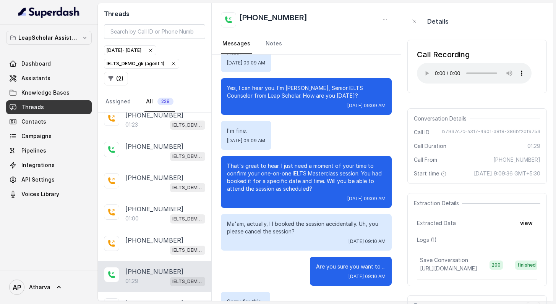
scroll to position [7581, 0]
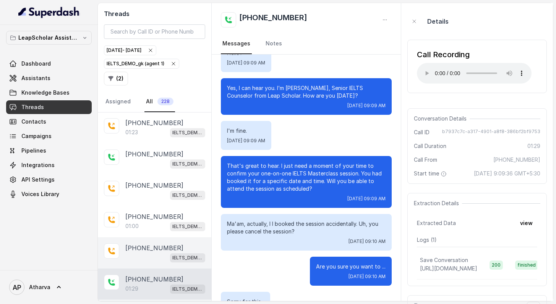
click at [136, 244] on p "[PHONE_NUMBER]" at bounding box center [154, 248] width 58 height 9
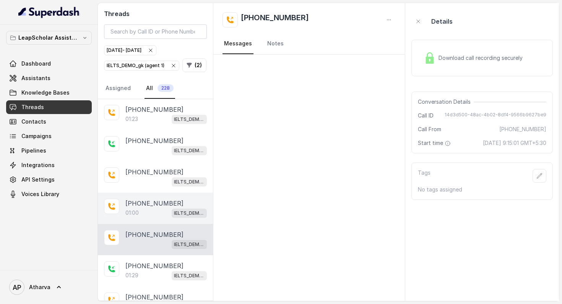
click at [140, 199] on p "[PHONE_NUMBER]" at bounding box center [154, 203] width 58 height 9
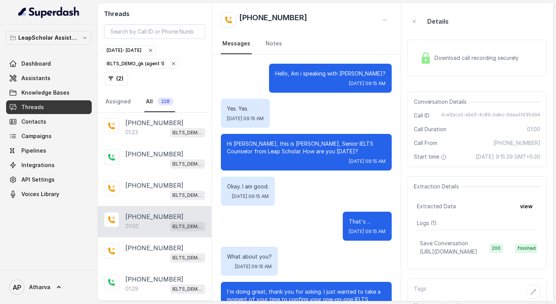
scroll to position [334, 0]
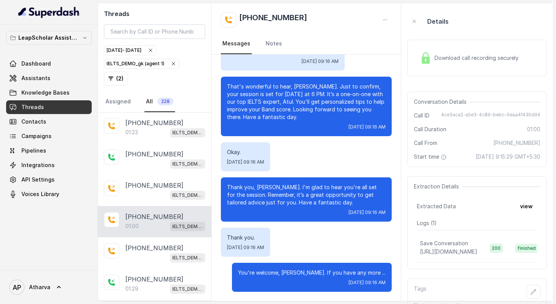
click at [418, 60] on div "Download call recording securely" at bounding box center [469, 58] width 105 height 18
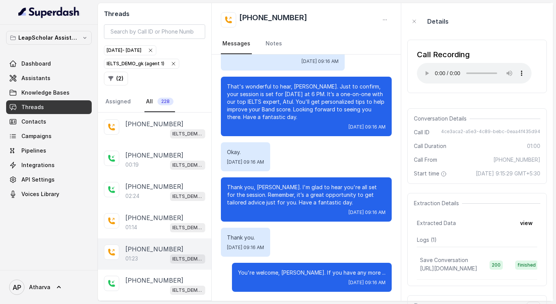
scroll to position [7443, 0]
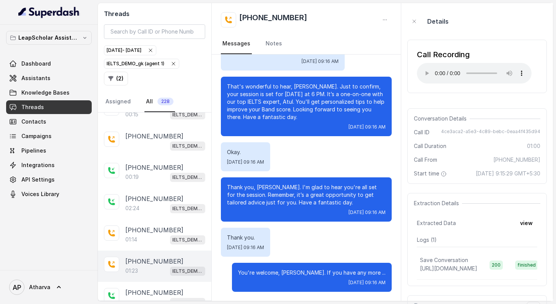
click at [153, 188] on div "[PHONE_NUMBER]:24 IELTS_DEMO_gk (agent 1)" at bounding box center [154, 203] width 113 height 31
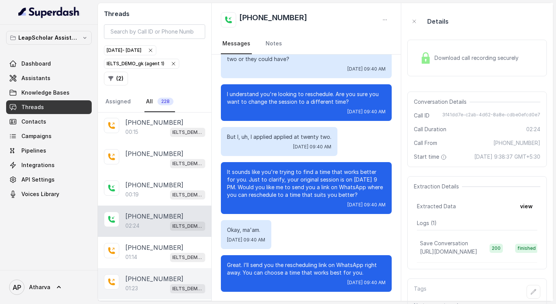
scroll to position [7411, 0]
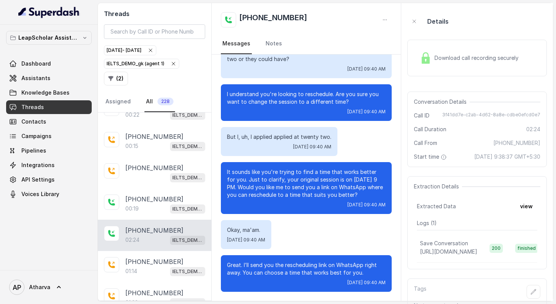
click at [434, 60] on span "Download call recording securely" at bounding box center [477, 58] width 87 height 8
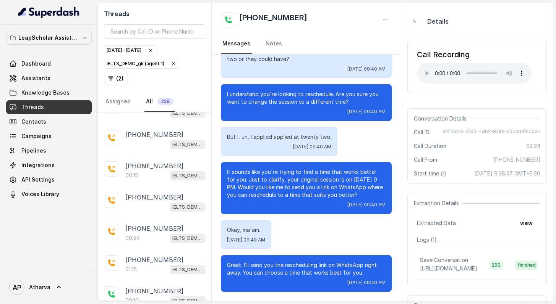
scroll to position [0, 0]
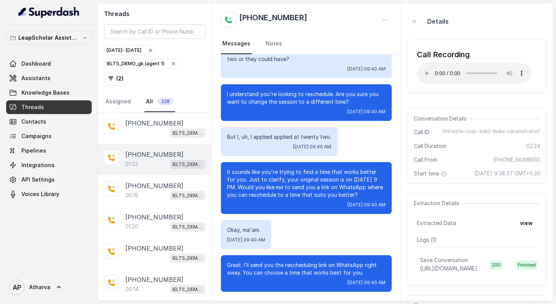
click at [135, 156] on div "[PHONE_NUMBER]:23 IELTS_DEMO_gk (agent 1)" at bounding box center [154, 159] width 113 height 31
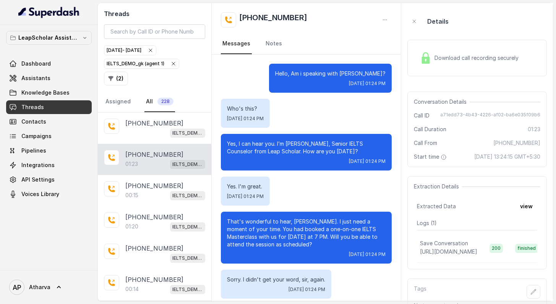
scroll to position [419, 0]
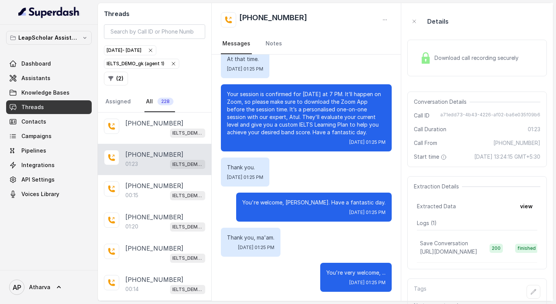
click at [426, 53] on img at bounding box center [425, 57] width 11 height 11
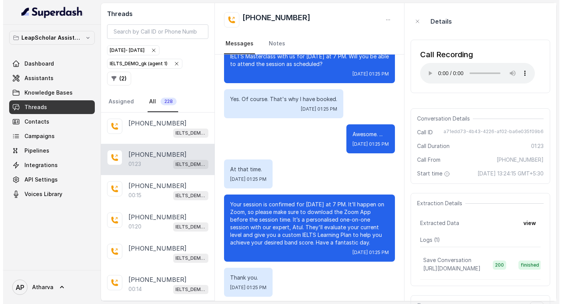
scroll to position [307, 0]
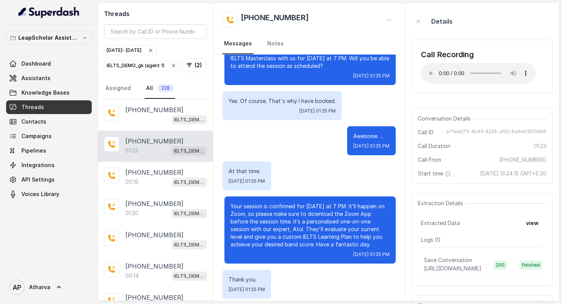
click at [371, 31] on div "[PHONE_NUMBER] Messages Notes" at bounding box center [309, 29] width 192 height 52
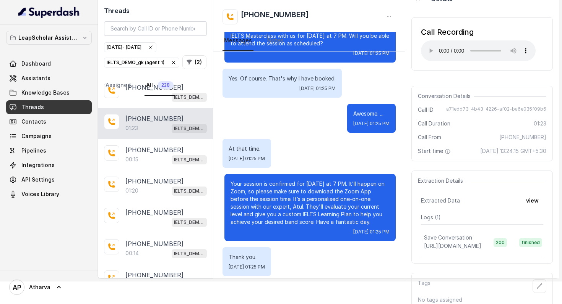
scroll to position [0, 0]
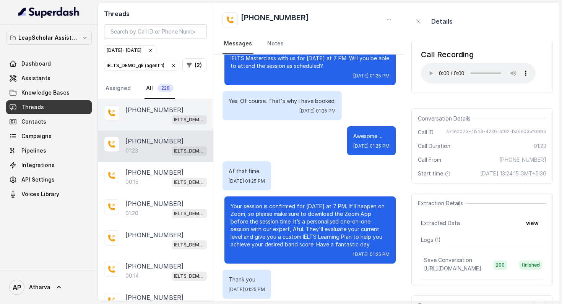
click at [146, 119] on div "IELTS_DEMO_gk (agent 1)" at bounding box center [165, 120] width 81 height 10
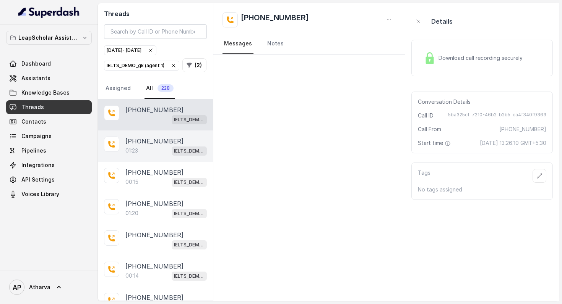
click at [151, 148] on div "01:23 IELTS_DEMO_gk (agent 1)" at bounding box center [165, 151] width 81 height 10
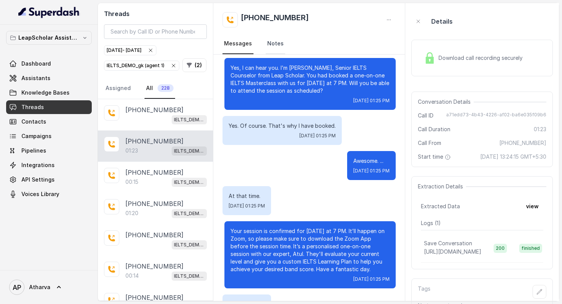
click at [275, 46] on link "Notes" at bounding box center [275, 44] width 19 height 21
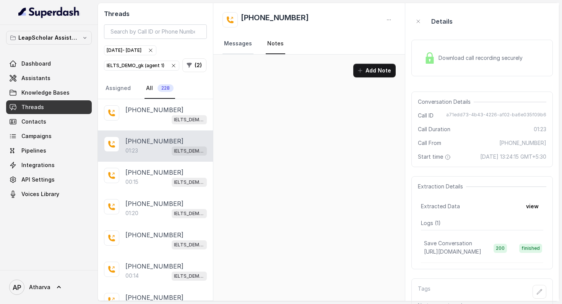
click at [240, 47] on link "Messages" at bounding box center [237, 44] width 31 height 21
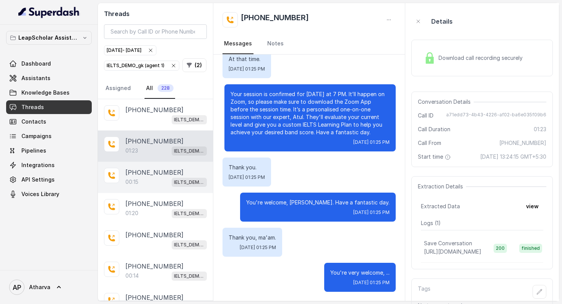
click at [149, 173] on p "[PHONE_NUMBER]" at bounding box center [154, 172] width 58 height 9
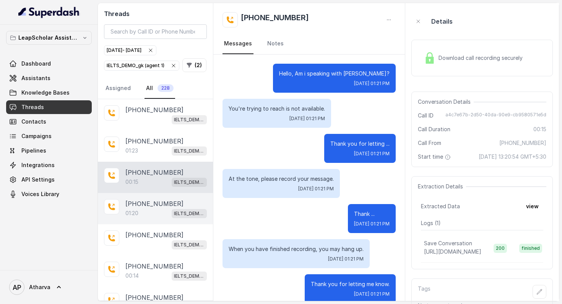
click at [144, 199] on p "[PHONE_NUMBER]" at bounding box center [154, 203] width 58 height 9
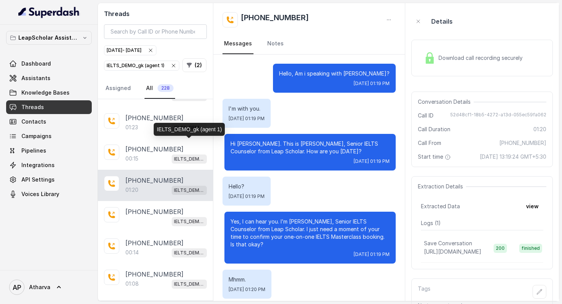
scroll to position [2, 0]
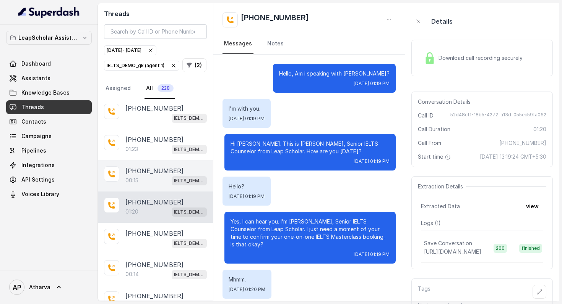
click at [169, 172] on p "[PHONE_NUMBER]" at bounding box center [154, 171] width 58 height 9
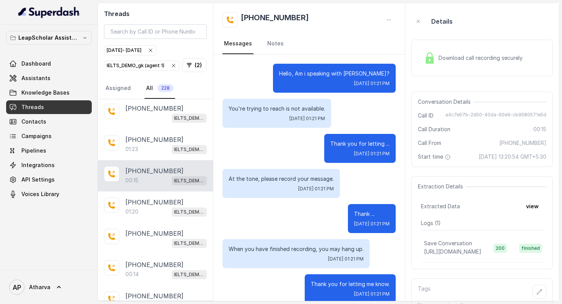
scroll to position [11, 0]
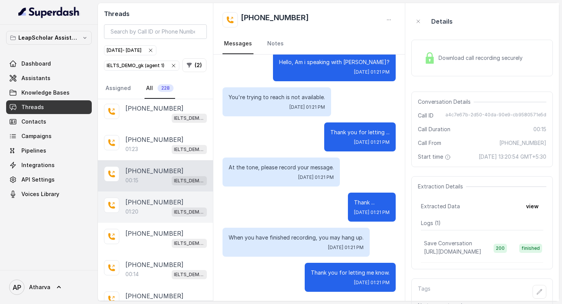
click at [154, 210] on div "01:20 IELTS_DEMO_gk (agent 1)" at bounding box center [165, 212] width 81 height 10
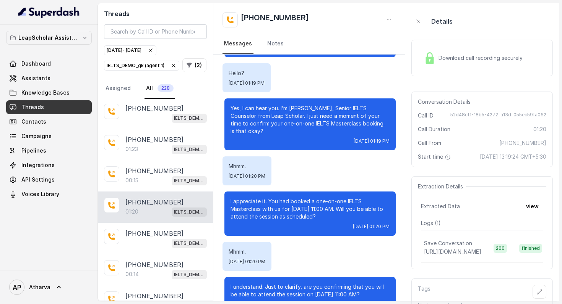
scroll to position [114, 0]
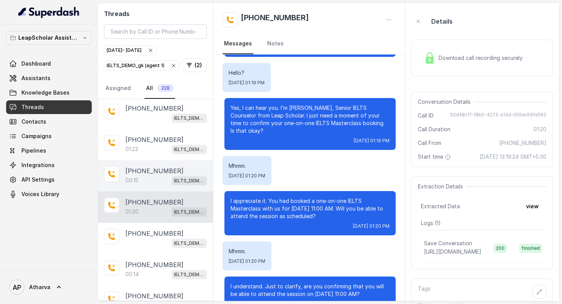
click at [159, 167] on p "[PHONE_NUMBER]" at bounding box center [154, 171] width 58 height 9
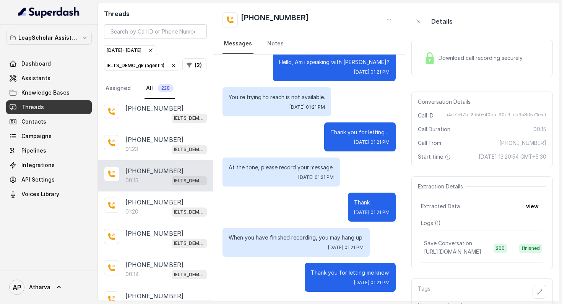
scroll to position [11, 0]
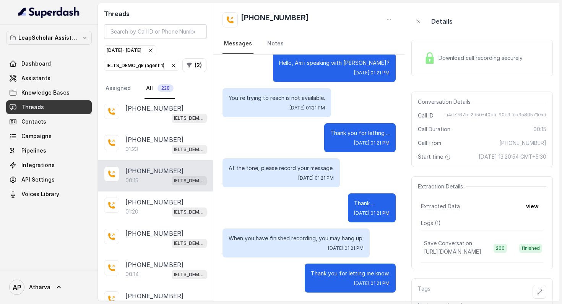
click at [150, 160] on div "[PHONE_NUMBER]:15 IELTS_DEMO_gk (agent 1)" at bounding box center [155, 175] width 115 height 31
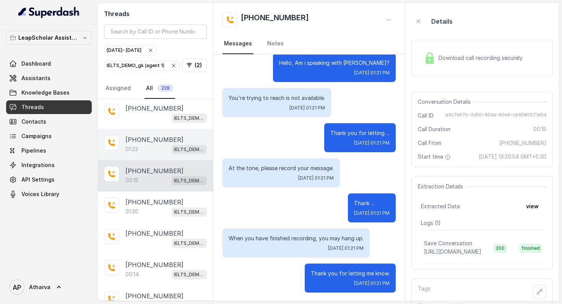
click at [149, 152] on div "01:23 IELTS_DEMO_gk (agent 1)" at bounding box center [165, 149] width 81 height 10
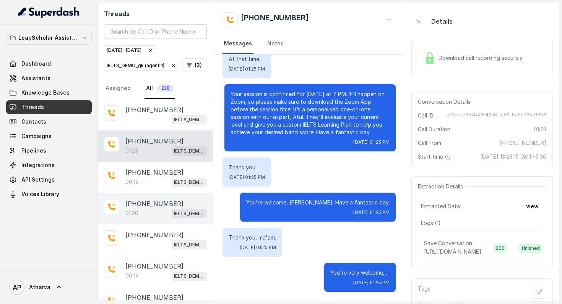
scroll to position [19, 0]
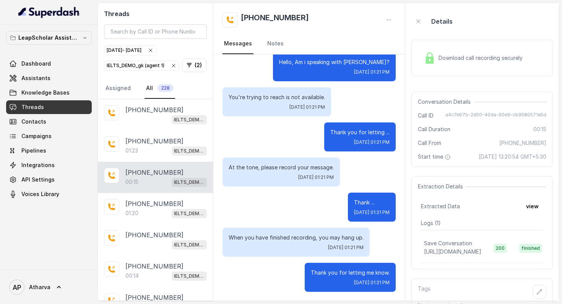
click at [145, 64] on div "IELTS_DEMO_gk (agent 1)" at bounding box center [142, 66] width 70 height 8
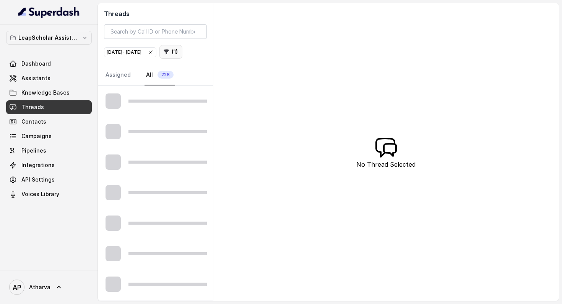
click at [159, 59] on button "( 1 )" at bounding box center [170, 52] width 23 height 14
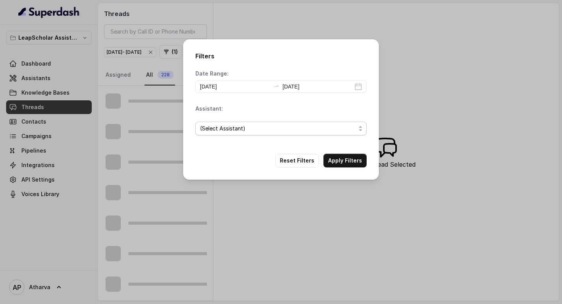
click at [255, 127] on span "(Select Assistant)" at bounding box center [278, 128] width 156 height 9
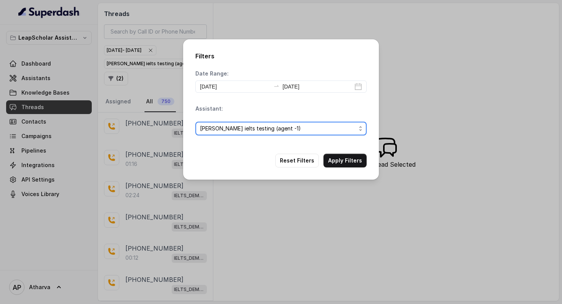
click at [285, 127] on span "[PERSON_NAME] ielts testing (agent -1)" at bounding box center [278, 128] width 156 height 9
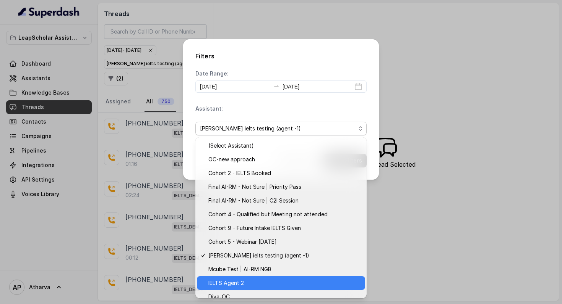
click at [274, 285] on span "IELTS Agent 2" at bounding box center [284, 283] width 152 height 9
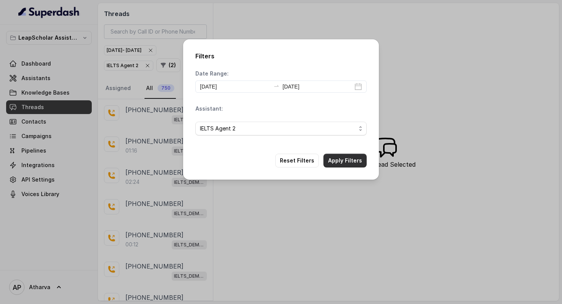
click at [353, 157] on button "Apply Filters" at bounding box center [344, 161] width 43 height 14
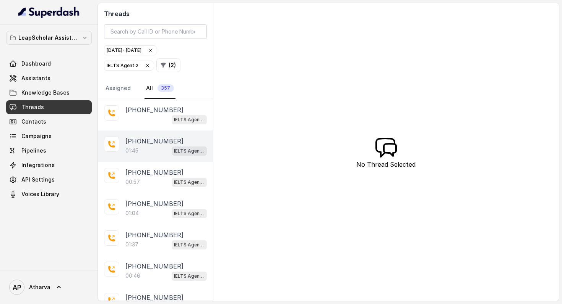
click at [152, 137] on p "[PHONE_NUMBER]" at bounding box center [154, 141] width 58 height 9
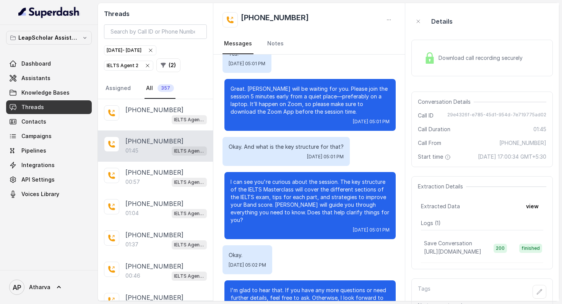
scroll to position [610, 0]
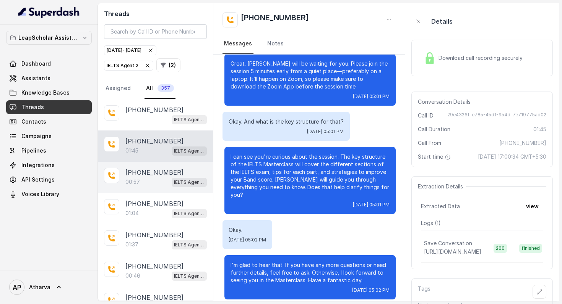
click at [133, 178] on p "00:57" at bounding box center [132, 182] width 15 height 8
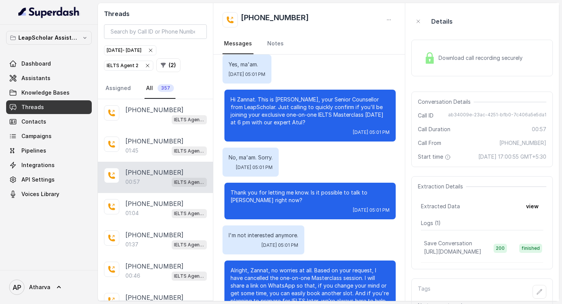
scroll to position [5, 0]
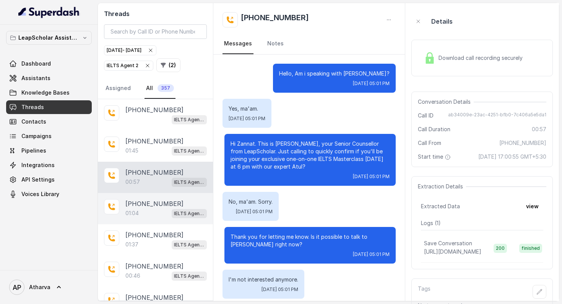
click at [141, 202] on p "[PHONE_NUMBER]" at bounding box center [154, 203] width 58 height 9
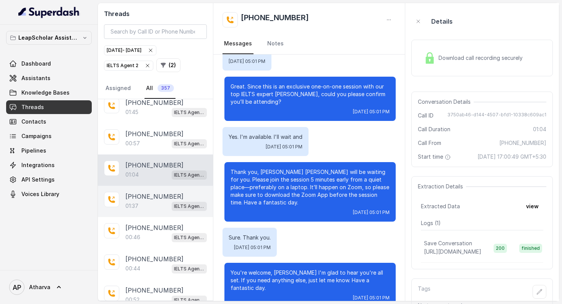
click at [160, 198] on p "[PHONE_NUMBER]" at bounding box center [154, 196] width 58 height 9
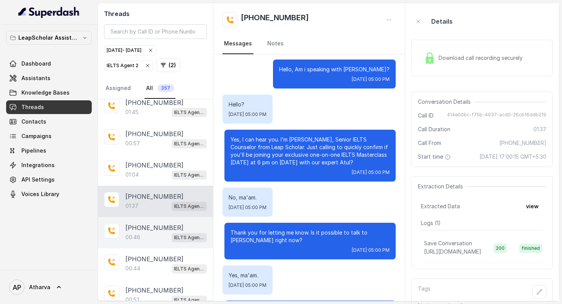
click at [151, 239] on div "00:46 IELTS Agent 2" at bounding box center [165, 238] width 81 height 10
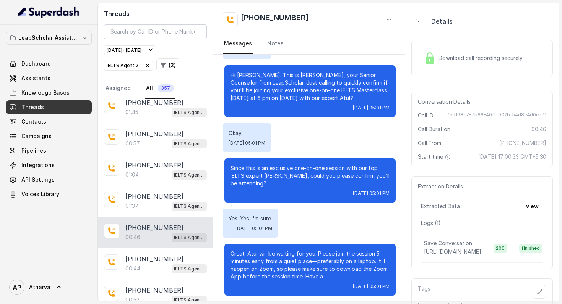
scroll to position [73, 0]
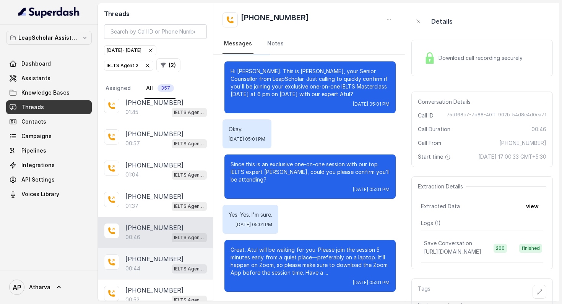
click at [141, 256] on p "[PHONE_NUMBER]" at bounding box center [154, 259] width 58 height 9
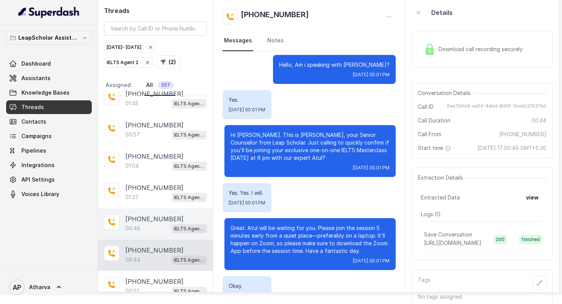
click at [156, 226] on div "00:46 IELTS Agent 2" at bounding box center [165, 229] width 81 height 10
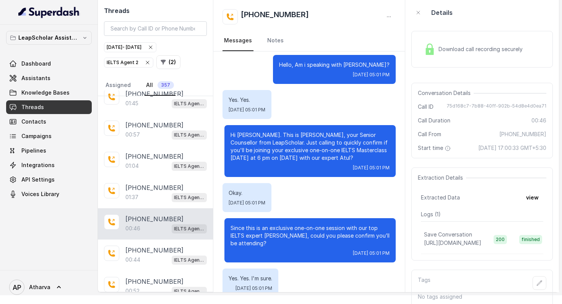
scroll to position [73, 0]
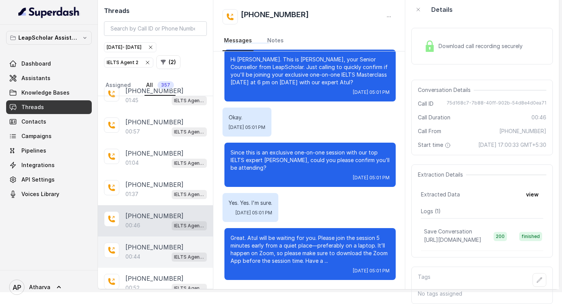
click at [165, 237] on div "[PHONE_NUMBER]:44 IELTS Agent 2" at bounding box center [155, 252] width 115 height 31
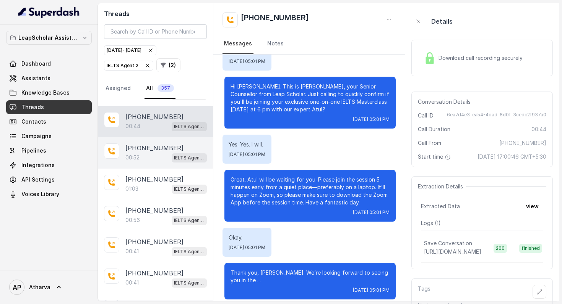
click at [126, 149] on p "[PHONE_NUMBER]" at bounding box center [154, 148] width 58 height 9
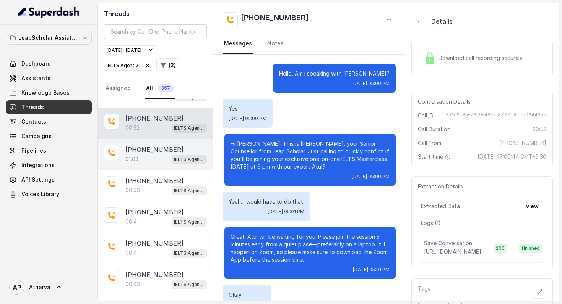
click at [139, 155] on div "01:03 IELTS Agent 2" at bounding box center [165, 159] width 81 height 10
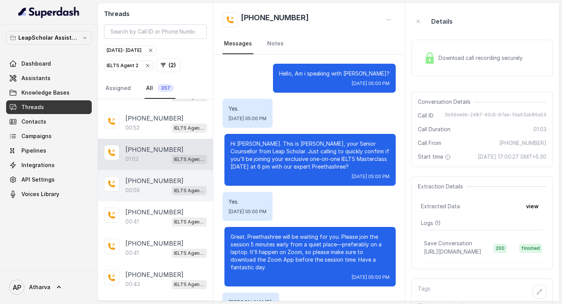
click at [130, 194] on div "[PHONE_NUMBER]:56 IELTS Agent 2" at bounding box center [155, 185] width 115 height 31
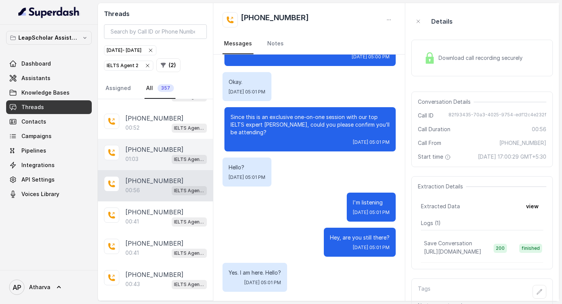
click at [140, 155] on div "01:03 IELTS Agent 2" at bounding box center [165, 159] width 81 height 10
